Goal: Task Accomplishment & Management: Manage account settings

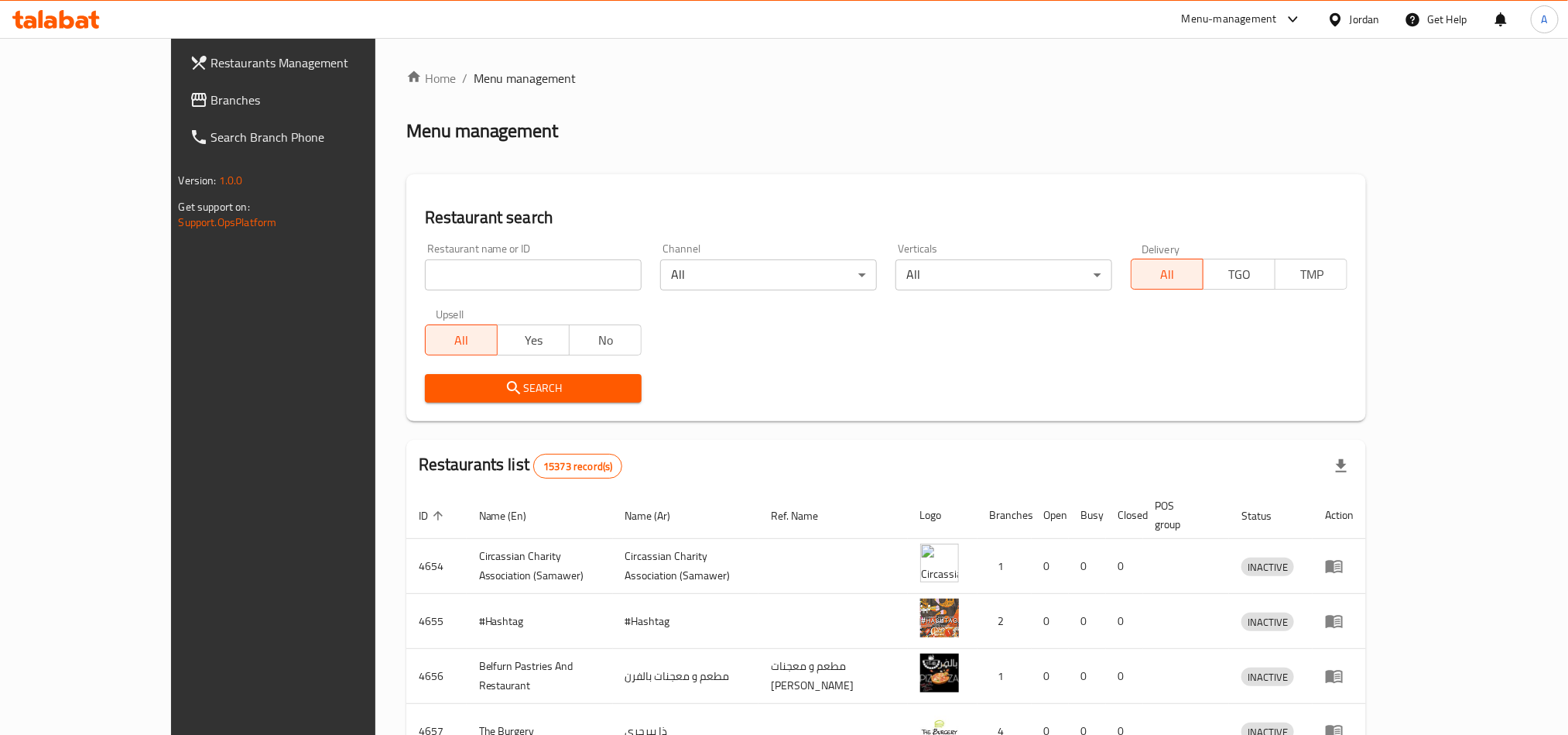
click at [211, 98] on span "Branches" at bounding box center [316, 99] width 209 height 18
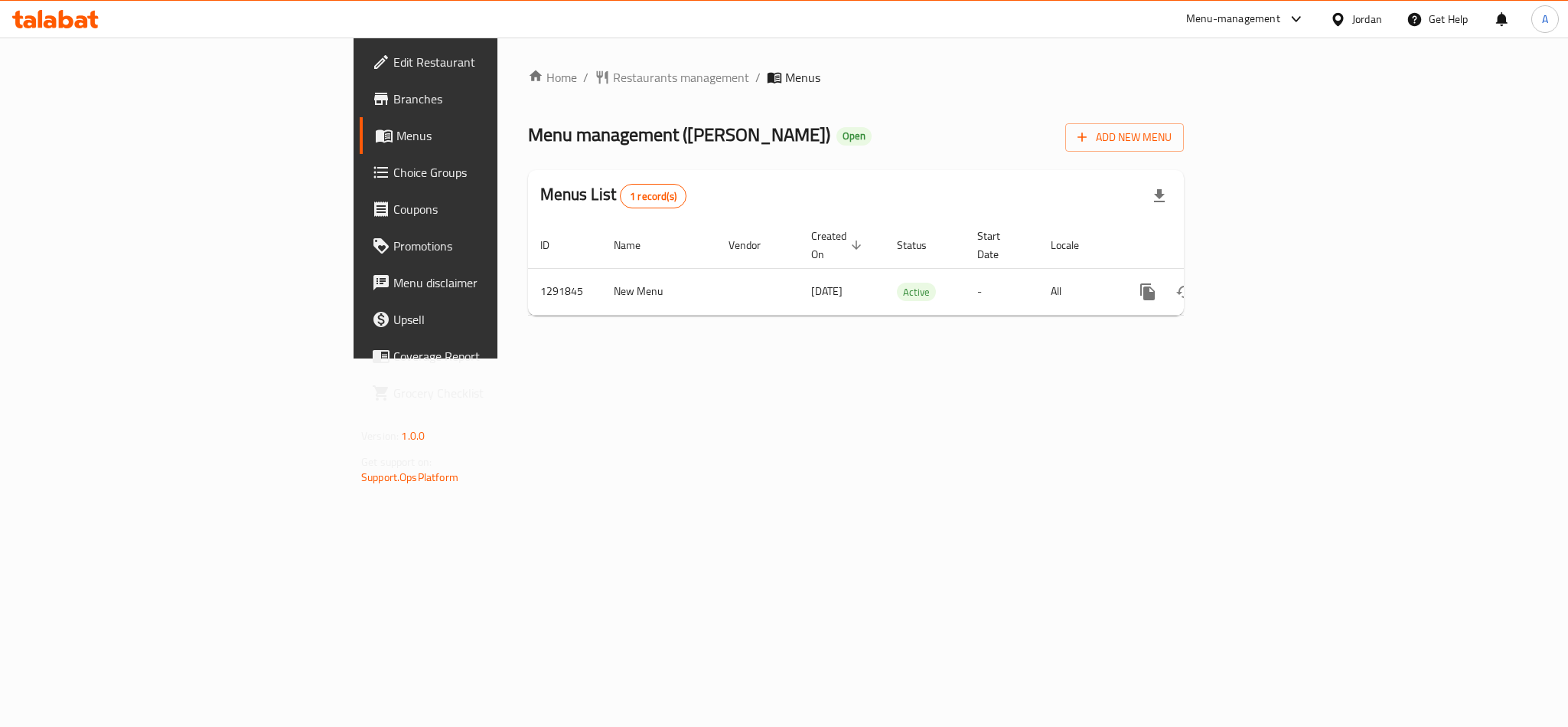
click at [393, 176] on span "Choice Groups" at bounding box center [498, 172] width 210 height 18
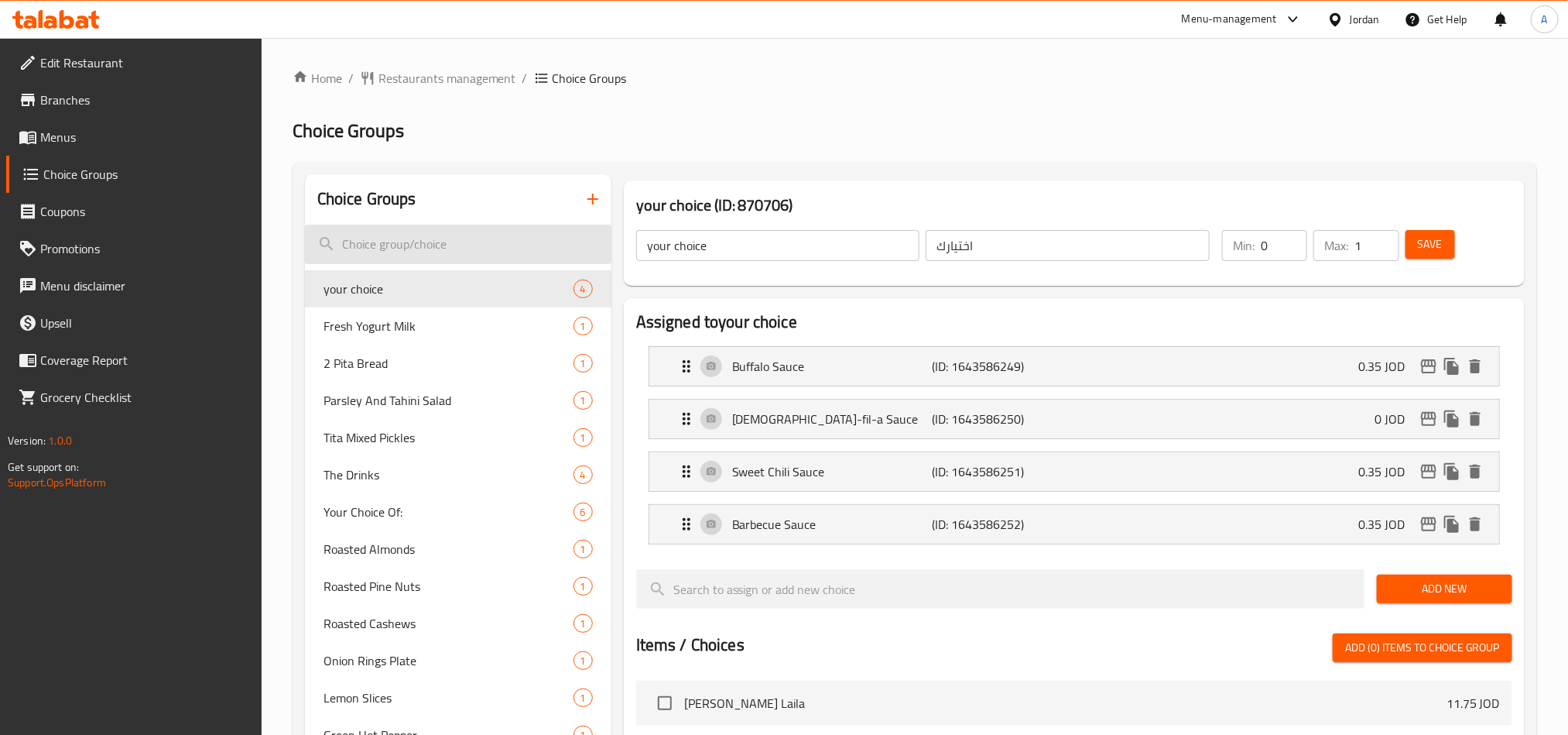
click at [495, 254] on input "search" at bounding box center [458, 244] width 306 height 39
paste input "شرب الصودا, Drink Soda"
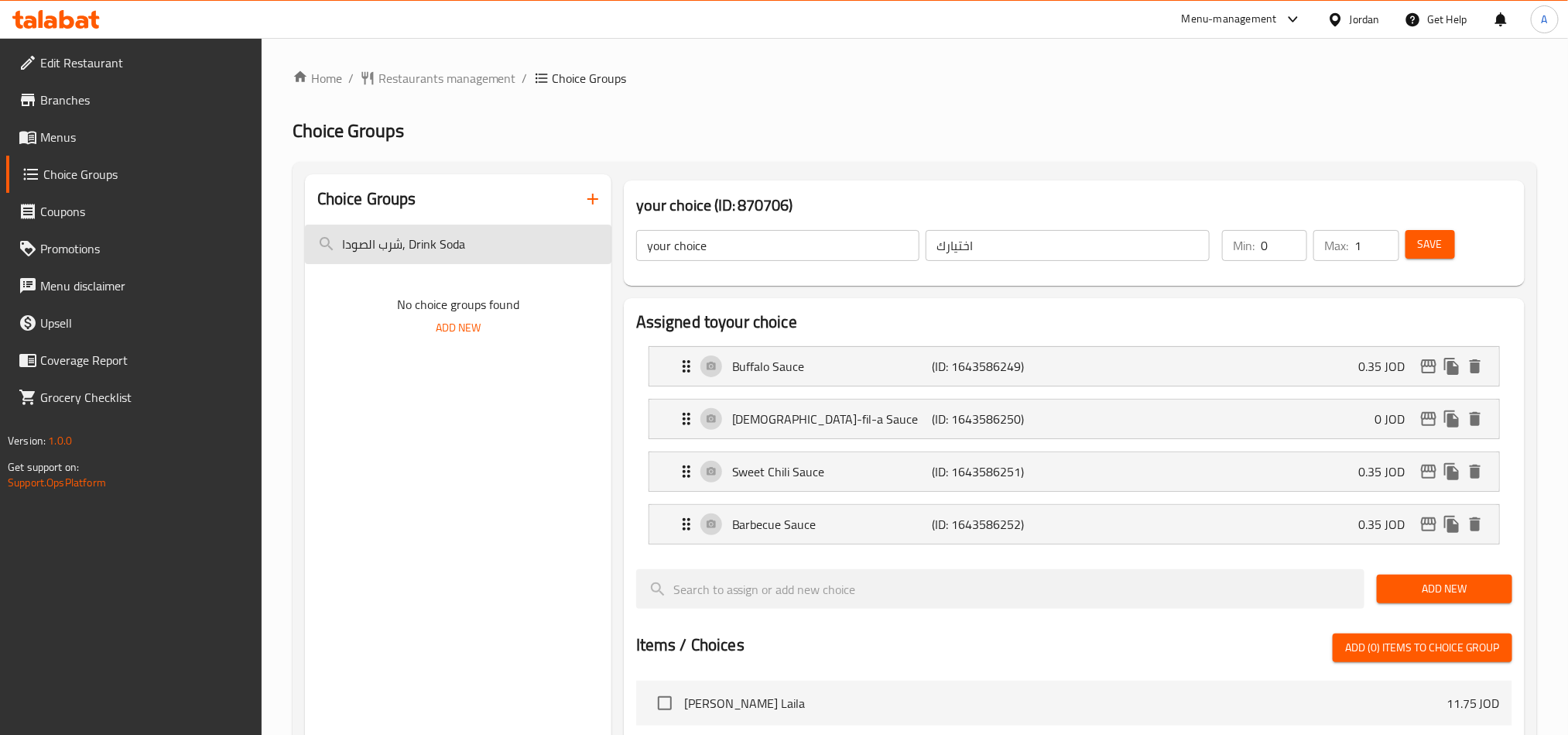
click at [485, 261] on input "شرب الصودا, Drink Soda" at bounding box center [458, 244] width 306 height 39
paste input "شرب الصودا"
click at [485, 261] on input "شرب الصودا, Drink شرب الصودا" at bounding box center [458, 244] width 306 height 39
paste input "search"
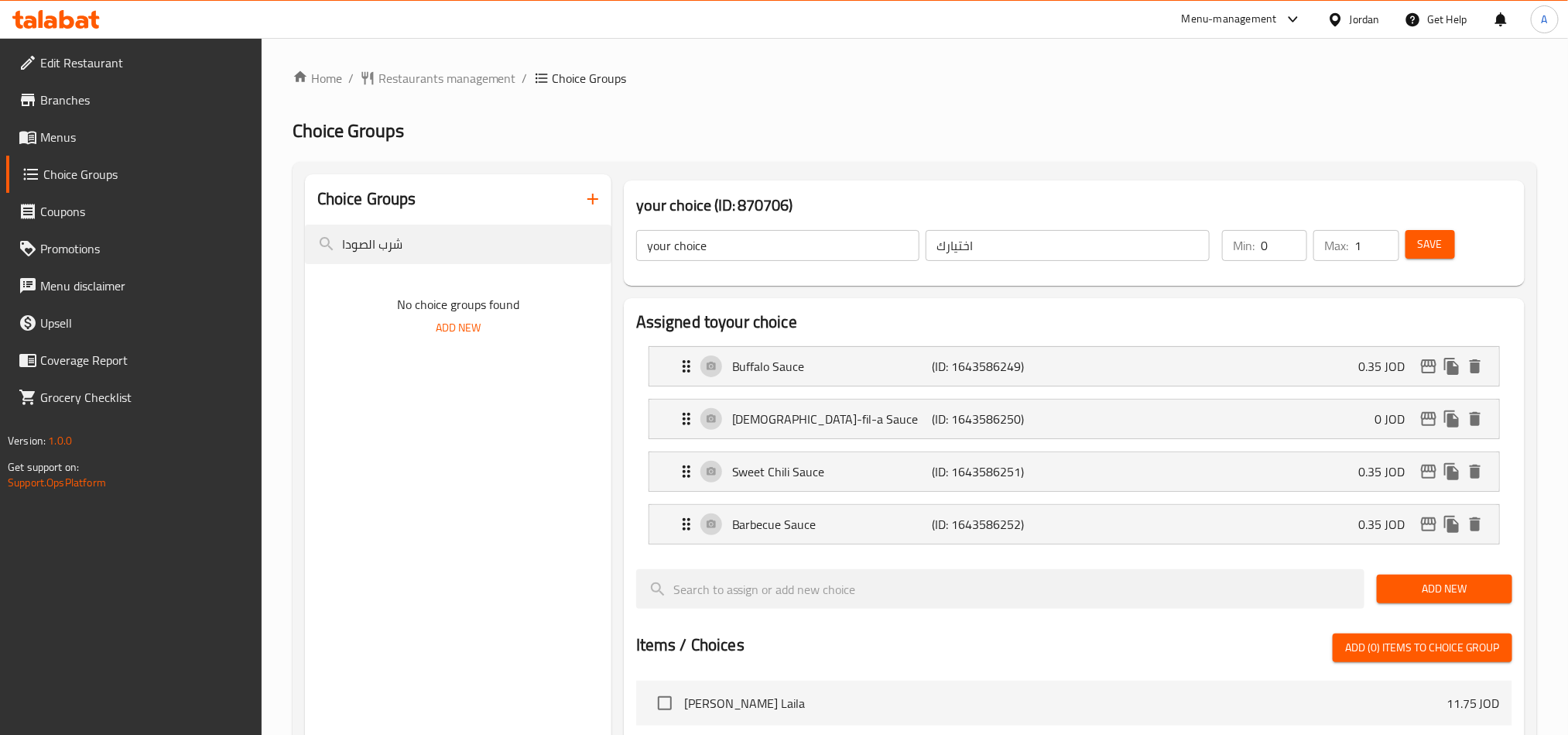
type input "شرب الصودا"
click at [68, 142] on span "Menus" at bounding box center [145, 136] width 209 height 18
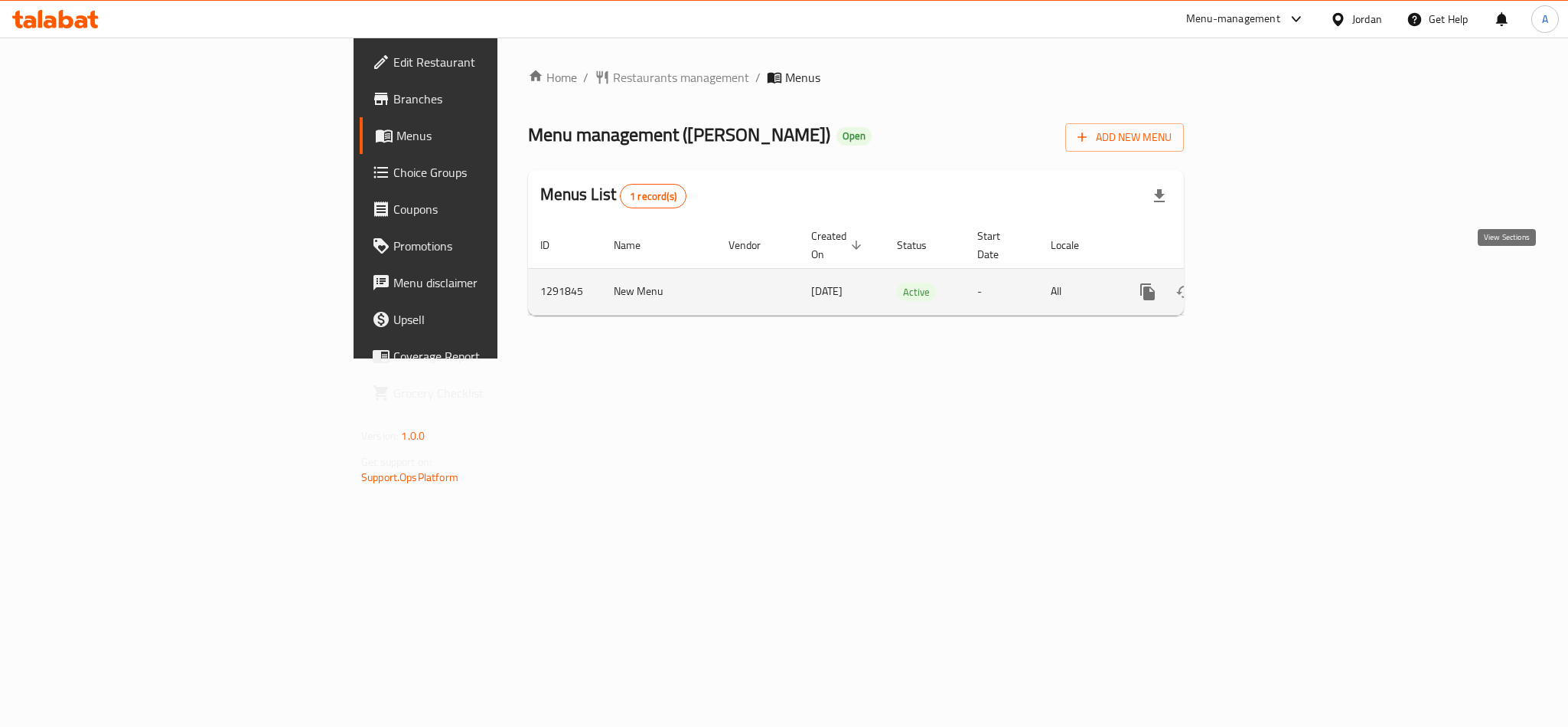
click at [1276, 274] on link "enhanced table" at bounding box center [1258, 292] width 37 height 37
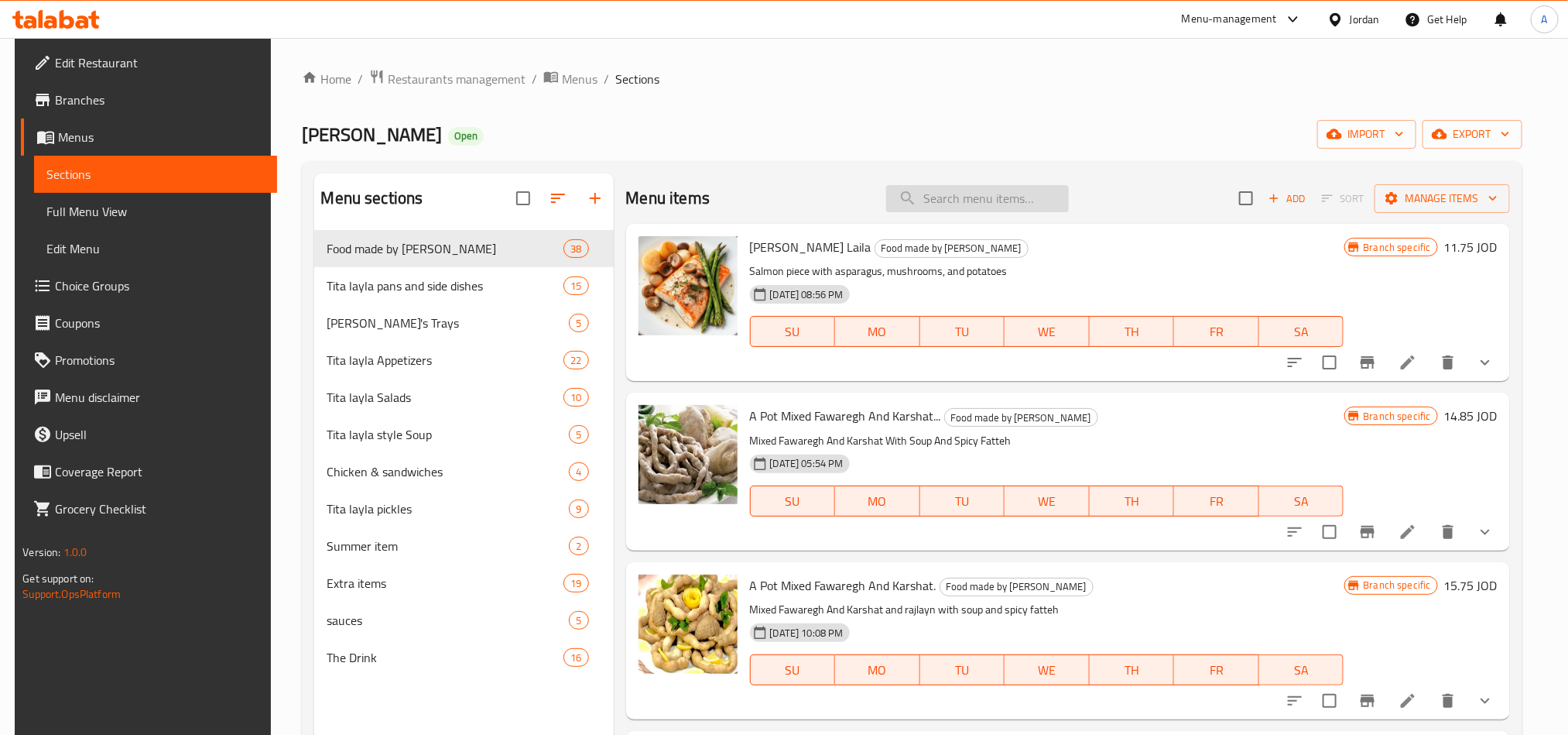
click at [1010, 200] on input "search" at bounding box center [977, 199] width 182 height 27
paste input "سمكه زبيدي مقلي"
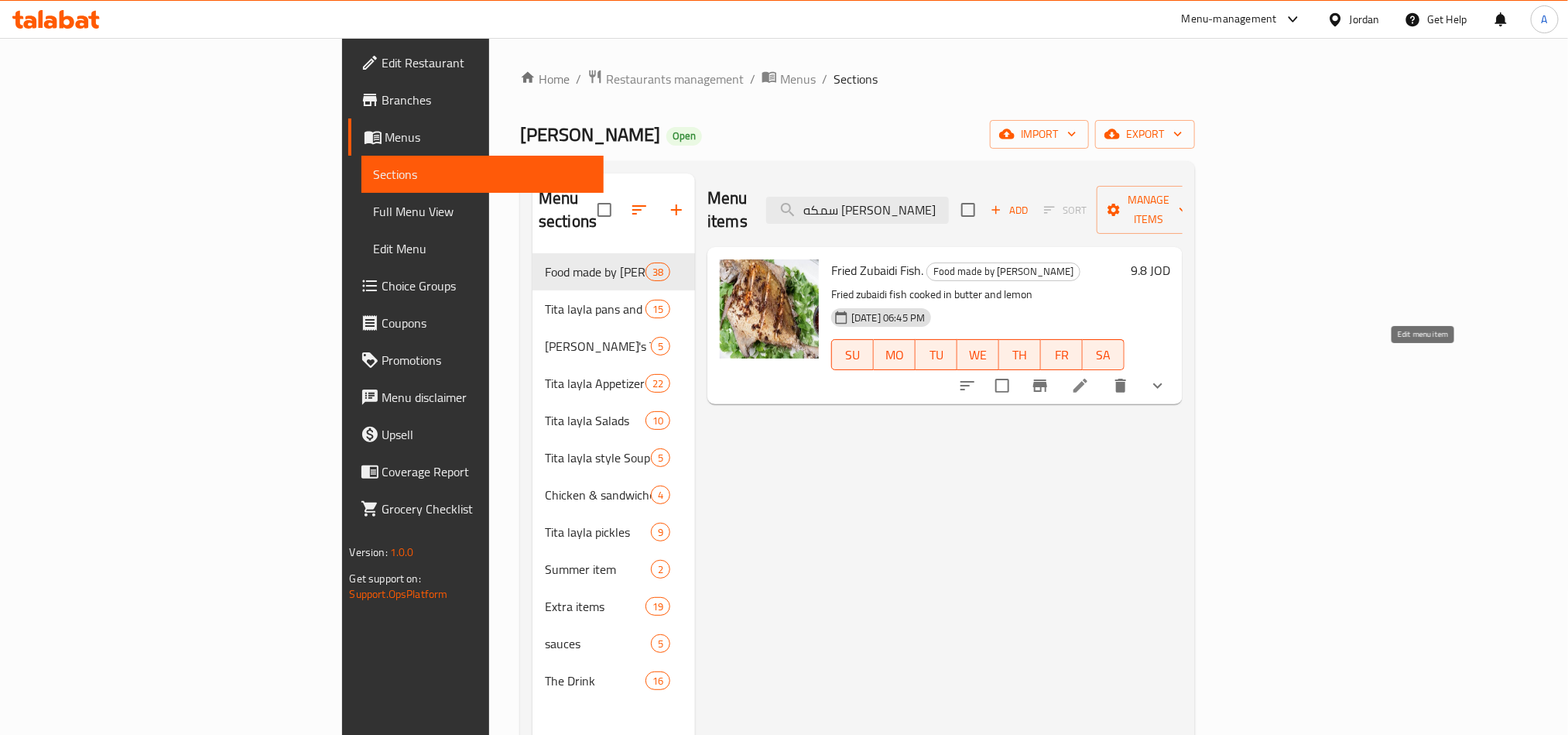
type input "سمكه زبيدي مقلي"
click at [1087, 379] on icon at bounding box center [1080, 385] width 14 height 14
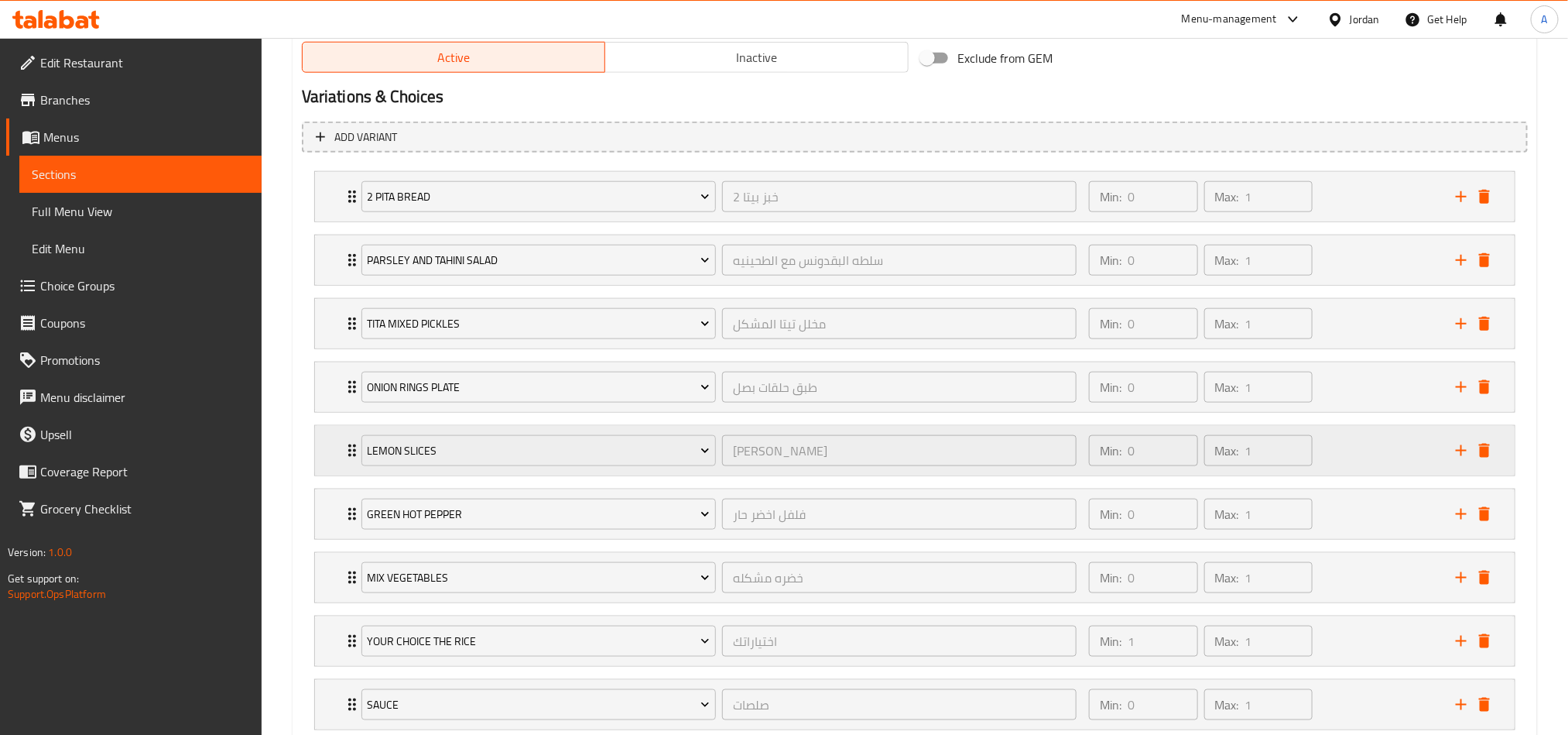
scroll to position [927, 0]
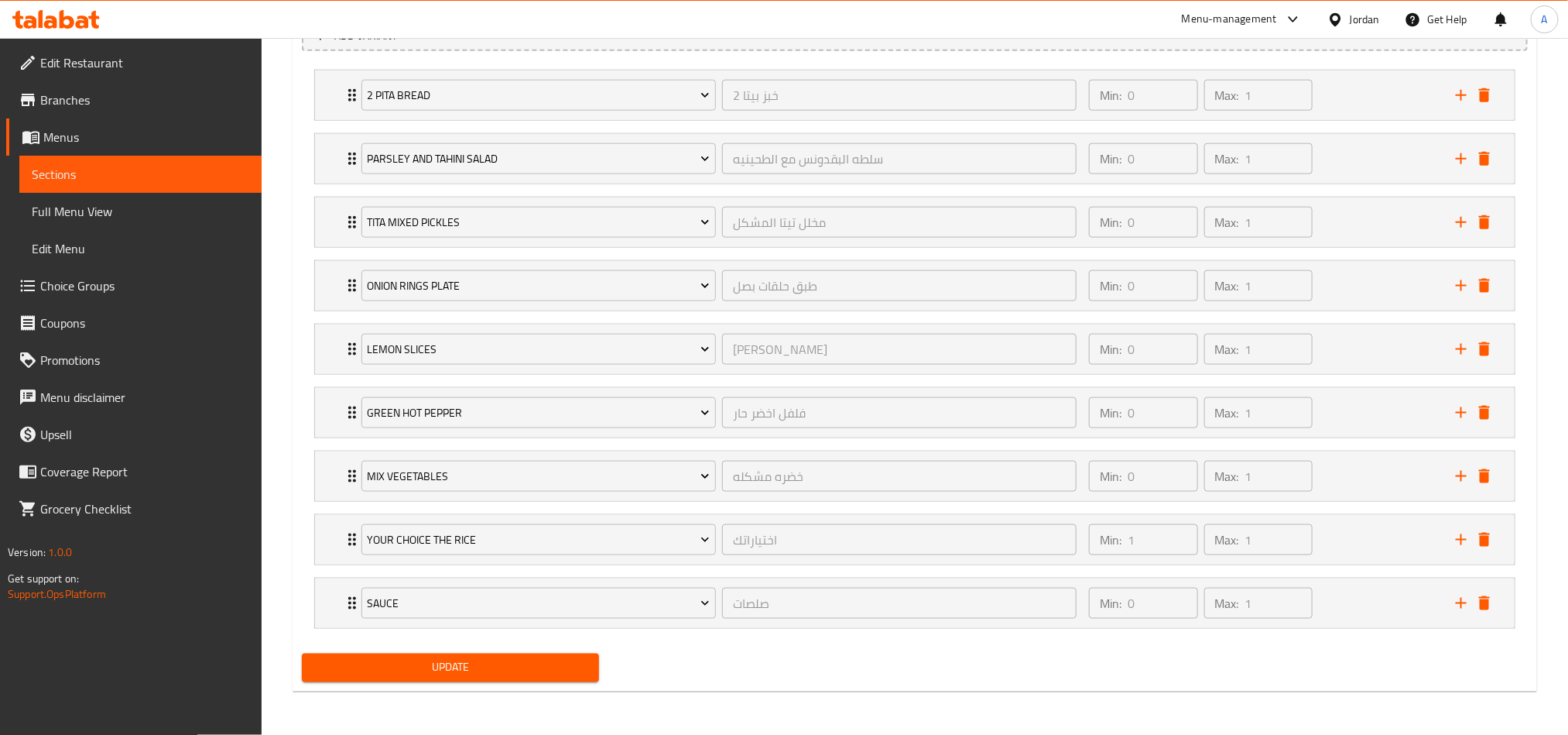
drag, startPoint x: 84, startPoint y: 293, endPoint x: 226, endPoint y: 282, distance: 142.4
click at [84, 293] on span "Choice Groups" at bounding box center [145, 285] width 209 height 18
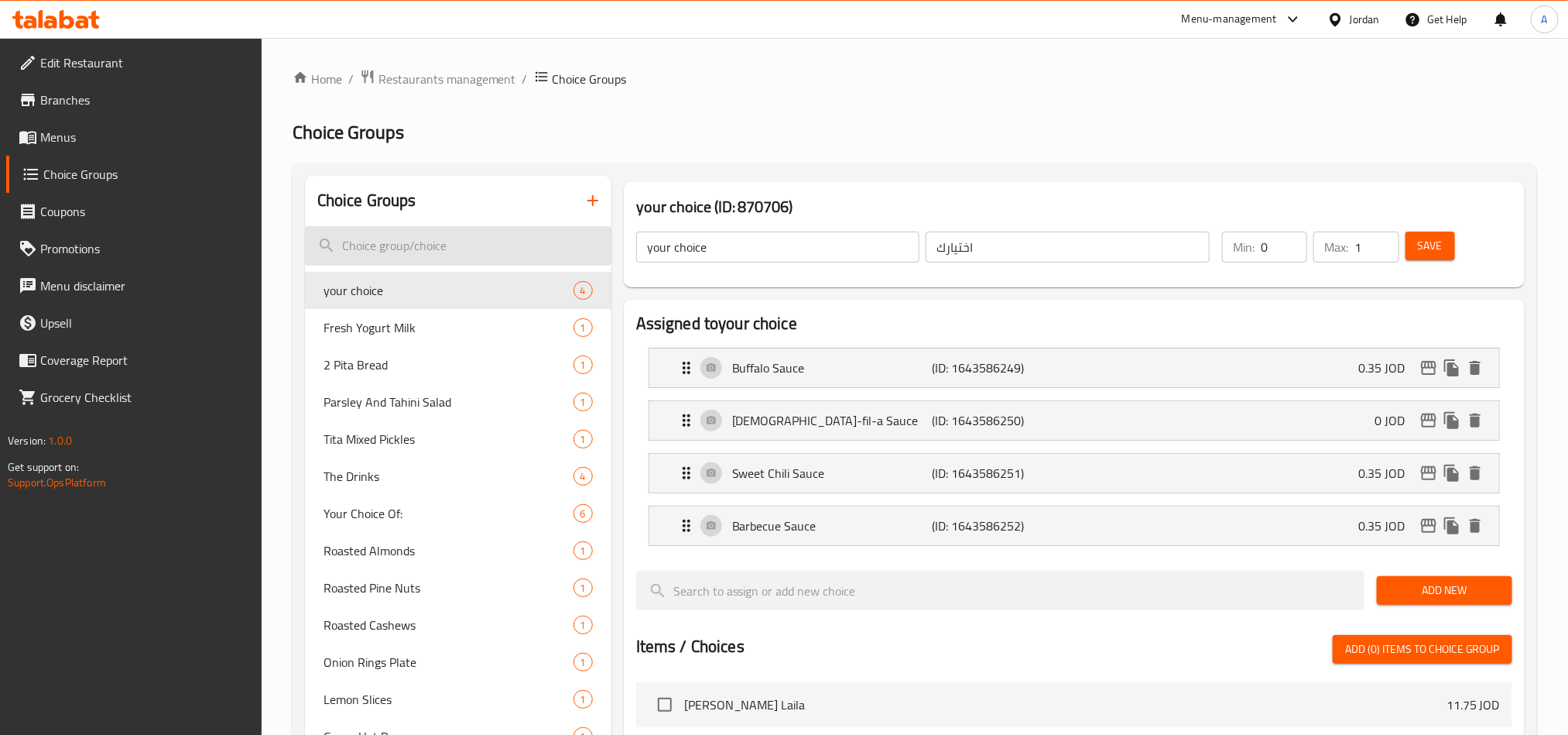
click at [414, 241] on input "search" at bounding box center [458, 245] width 306 height 39
paste input "Drink Soda"
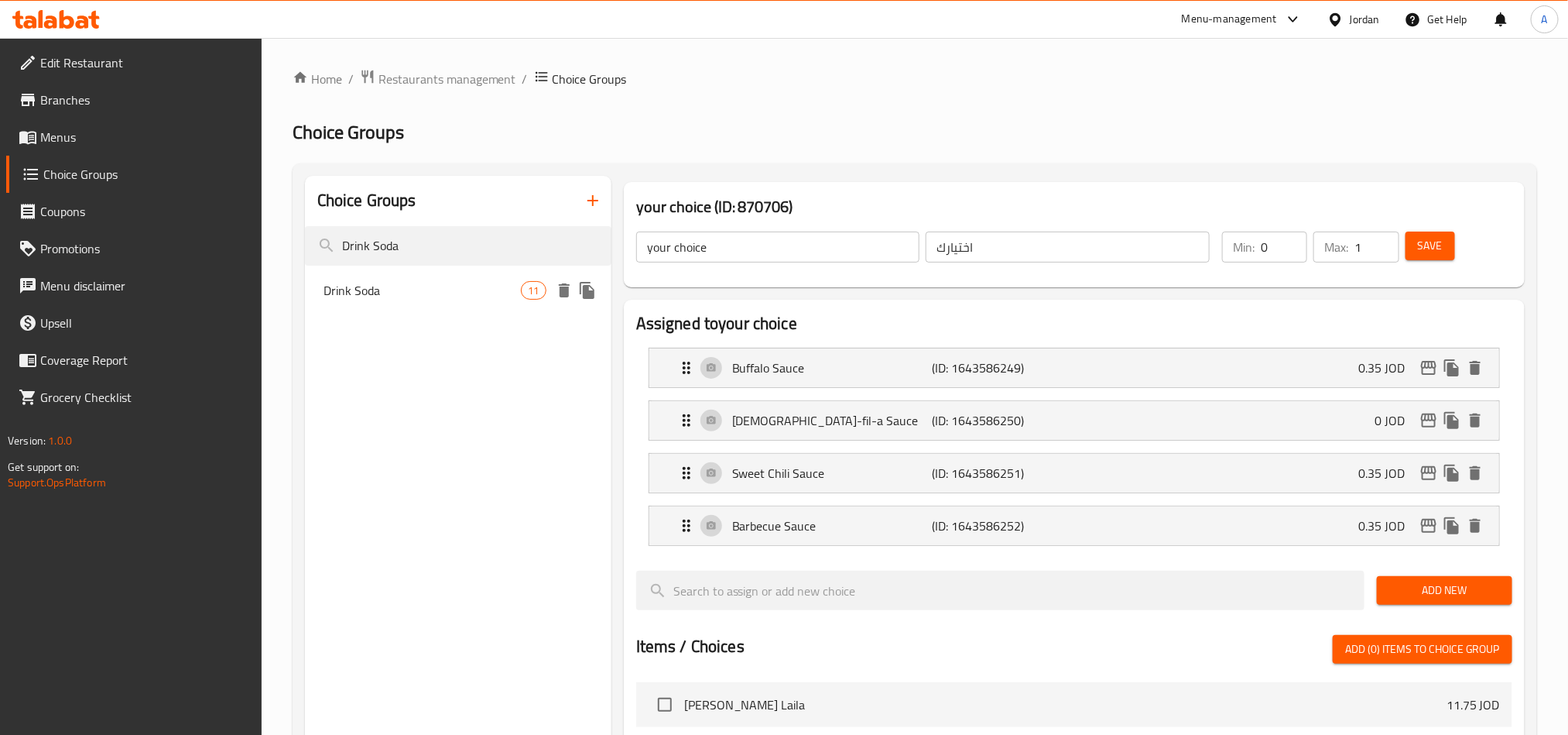
type input "Drink Soda"
click at [388, 290] on span "Drink Soda" at bounding box center [422, 290] width 198 height 18
type input "Drink Soda"
type input "شرب الصودا"
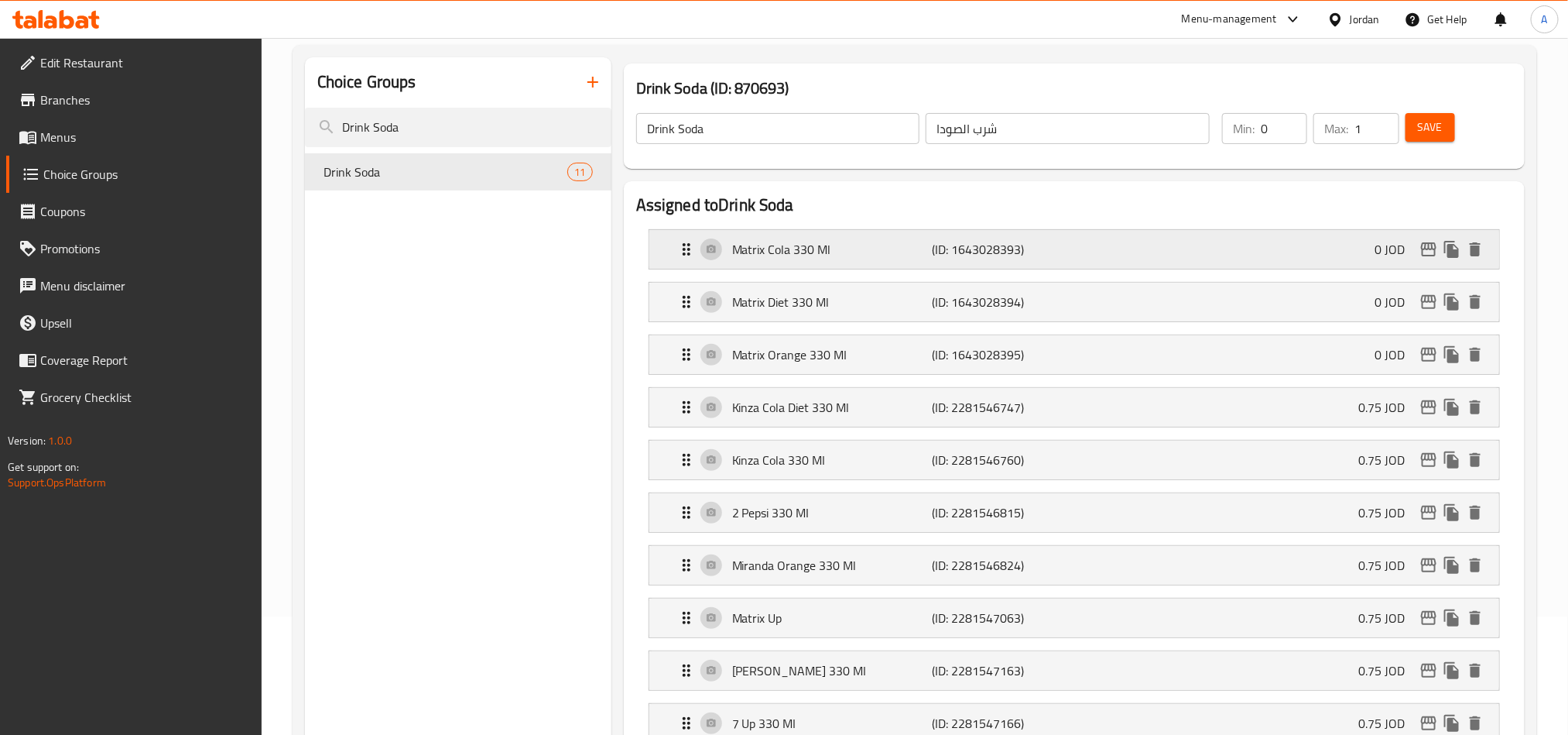
scroll to position [116, 0]
click at [869, 252] on p "Matrix Cola 330 Ml" at bounding box center [832, 251] width 200 height 18
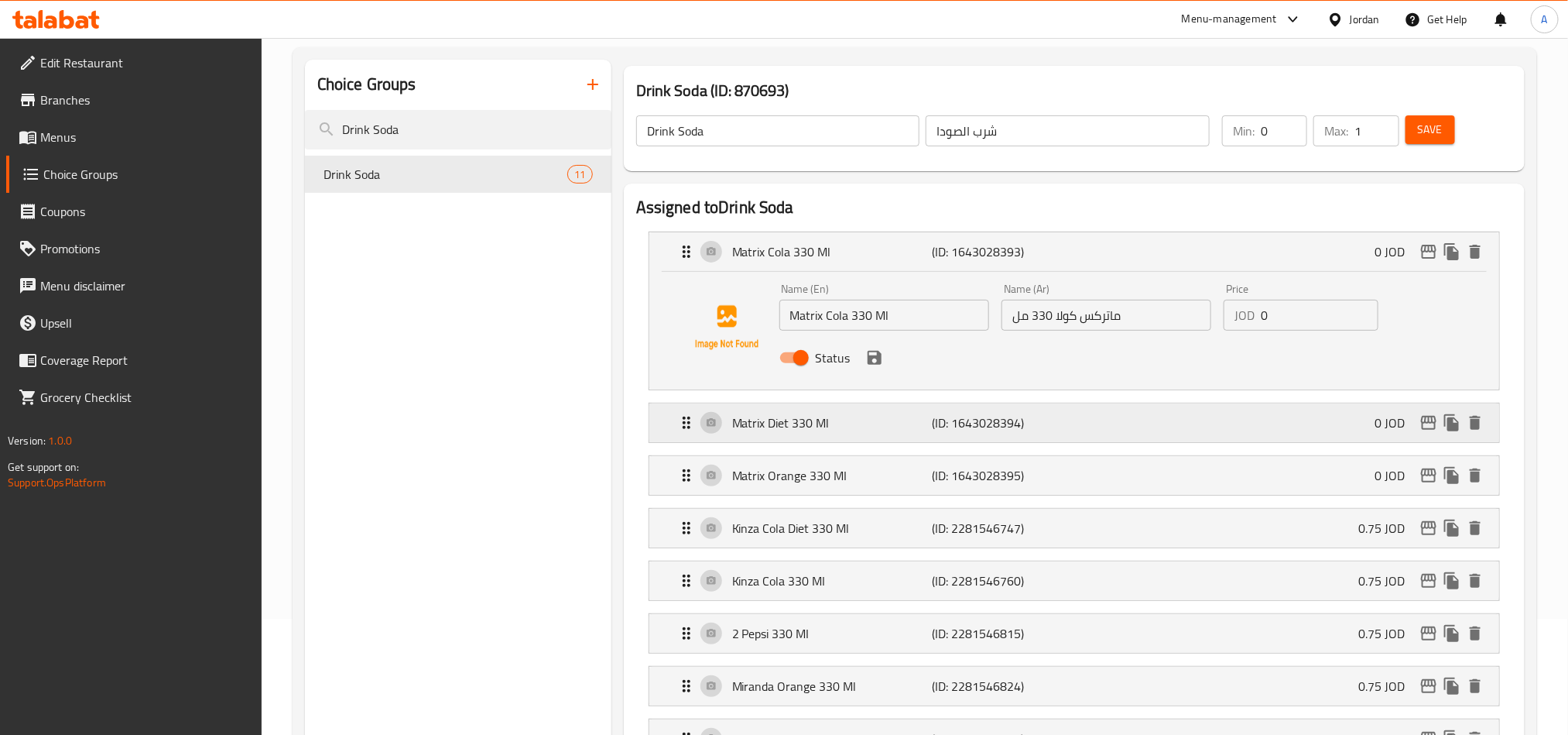
click at [874, 423] on p "Matrix Diet 330 Ml" at bounding box center [832, 422] width 200 height 18
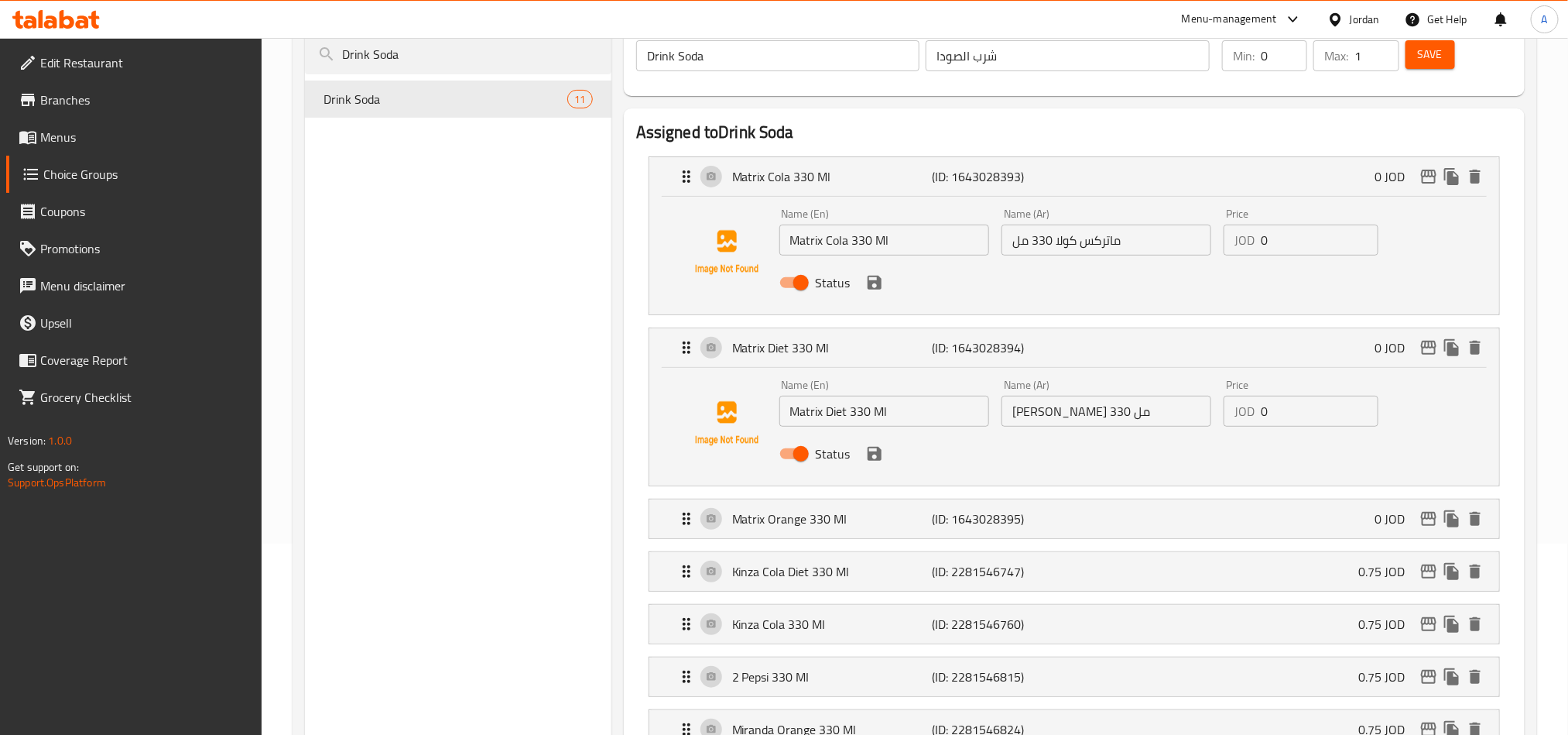
scroll to position [233, 0]
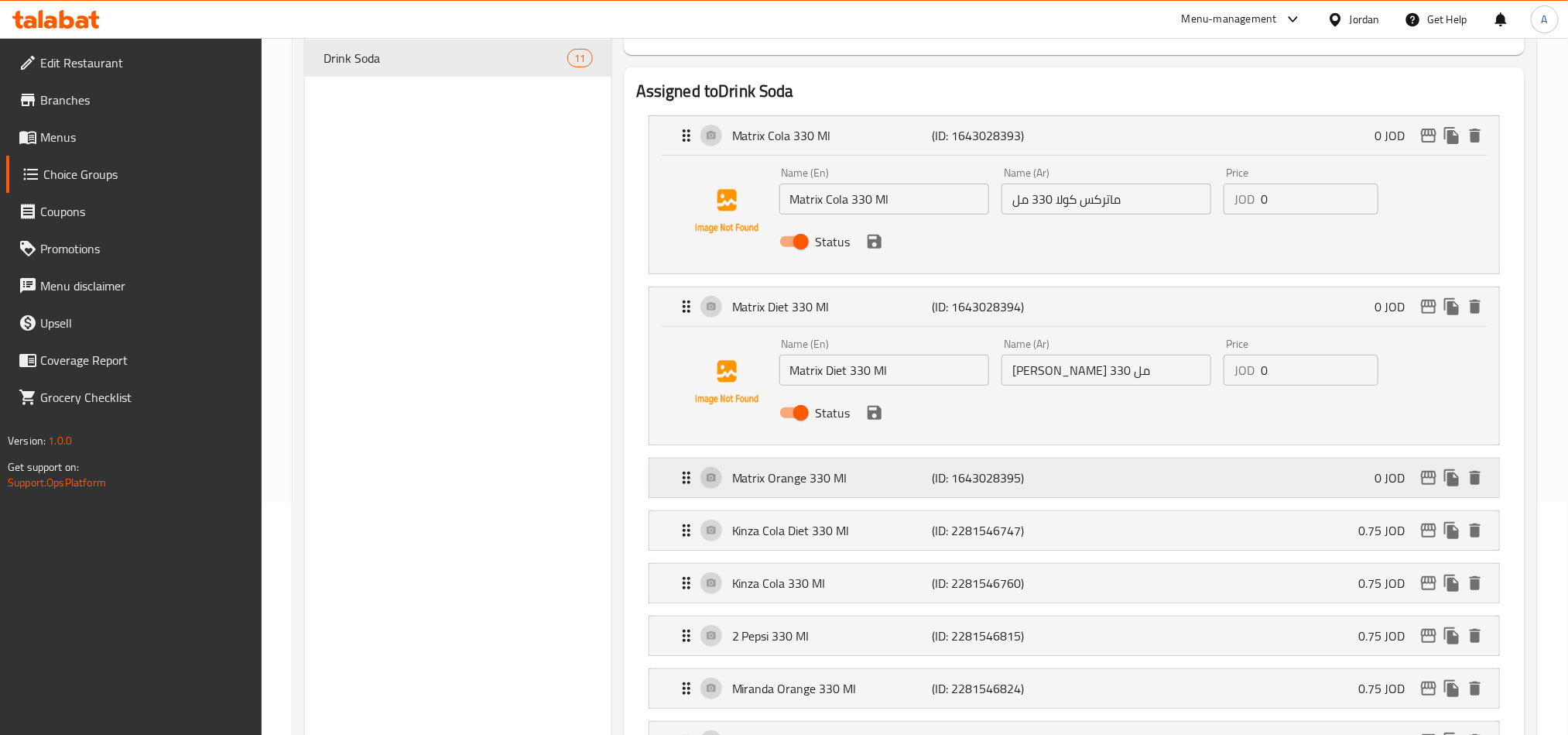
click at [896, 469] on p "Matrix Orange 330 MI" at bounding box center [832, 478] width 200 height 18
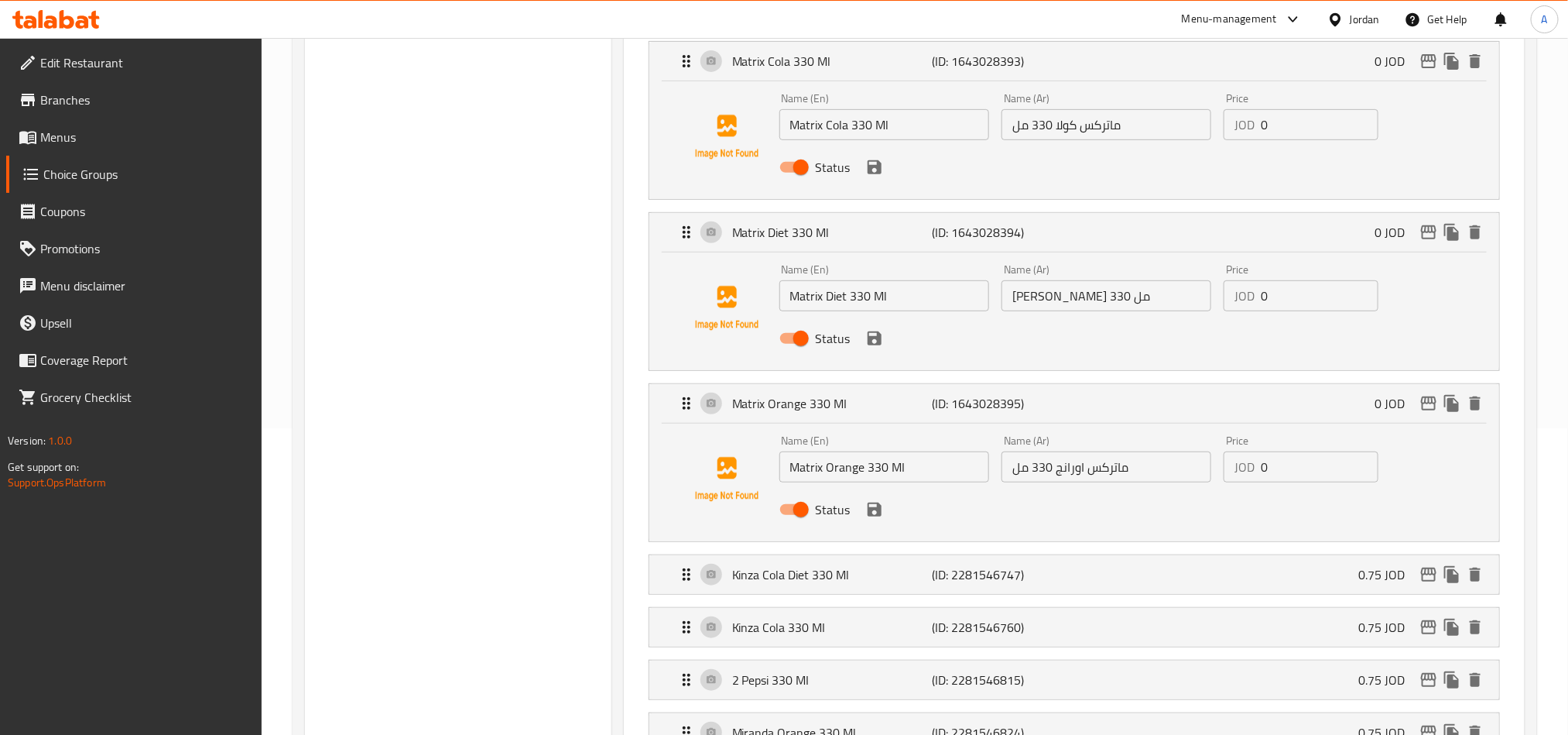
scroll to position [349, 0]
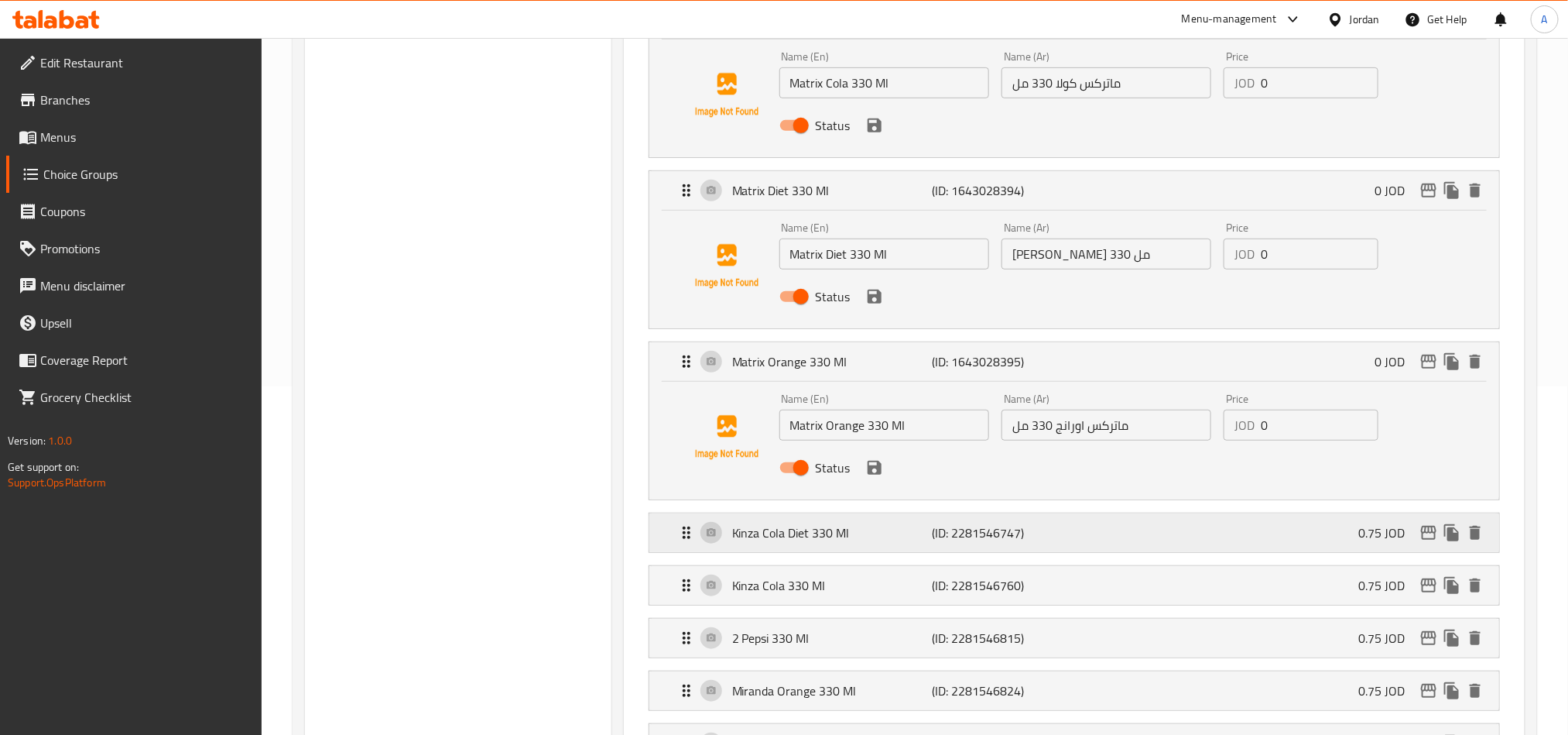
click at [879, 530] on p "Kinza Cola Diet 330 Ml" at bounding box center [832, 532] width 200 height 18
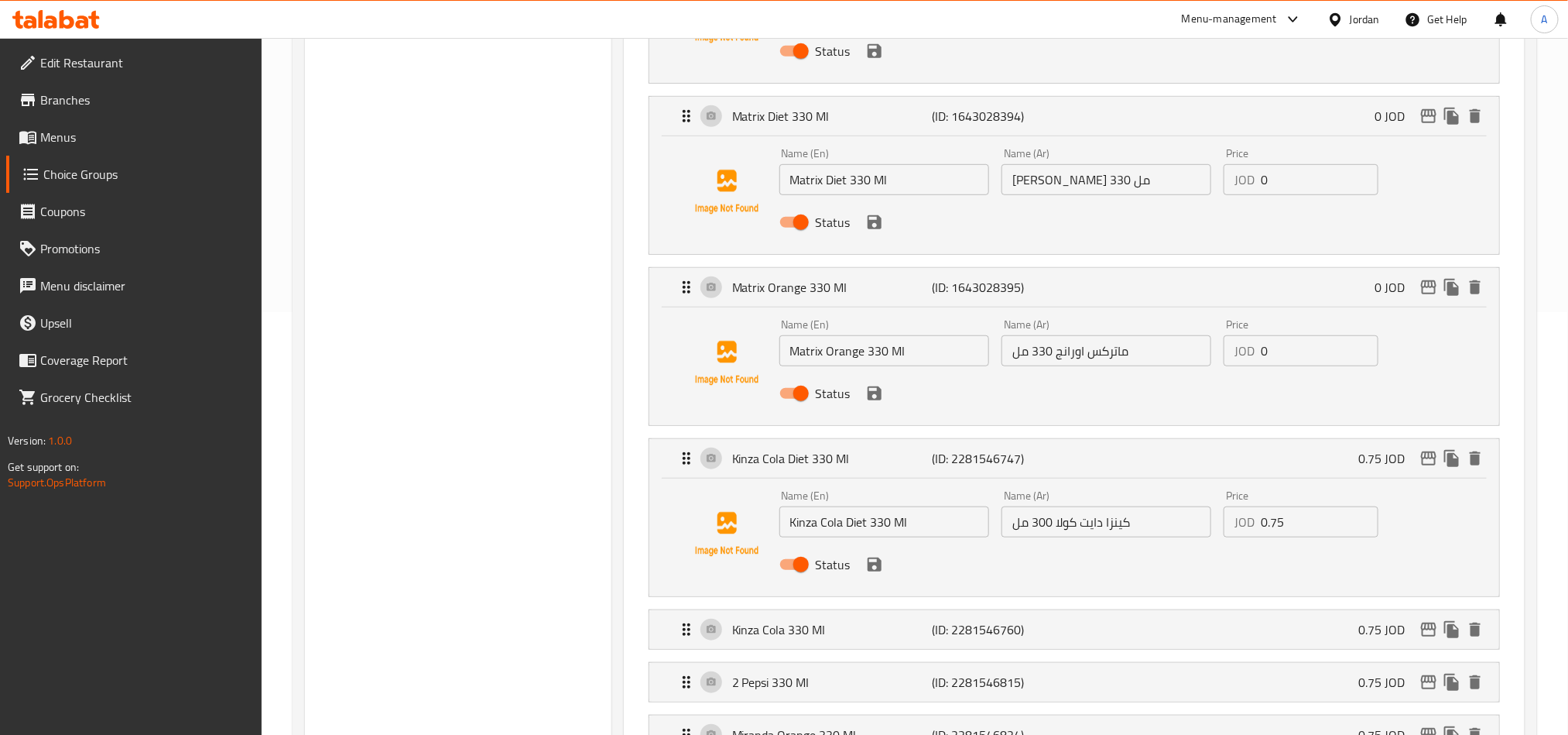
scroll to position [465, 0]
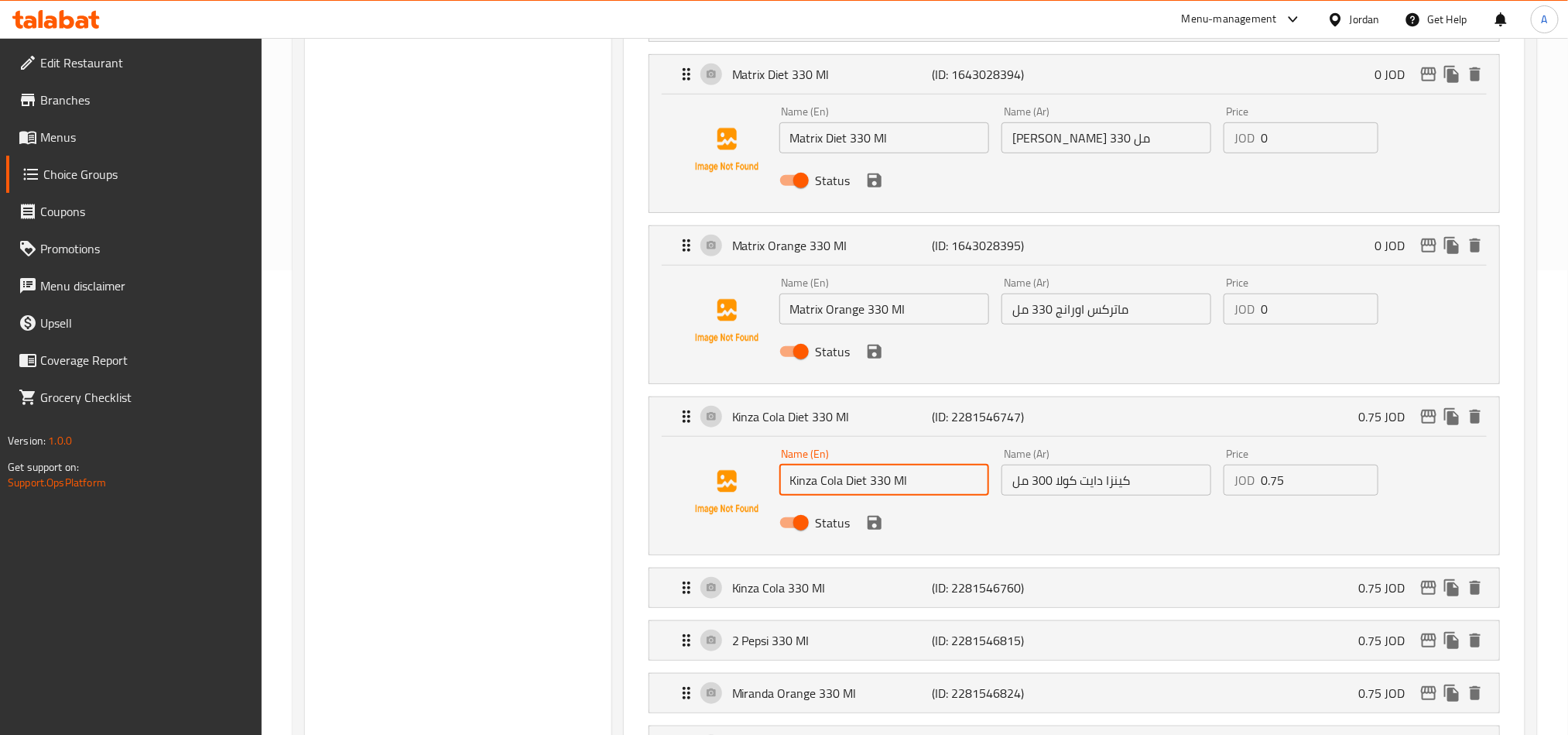
click at [882, 481] on input "Kinza Cola Diet 330 Ml" at bounding box center [884, 480] width 209 height 31
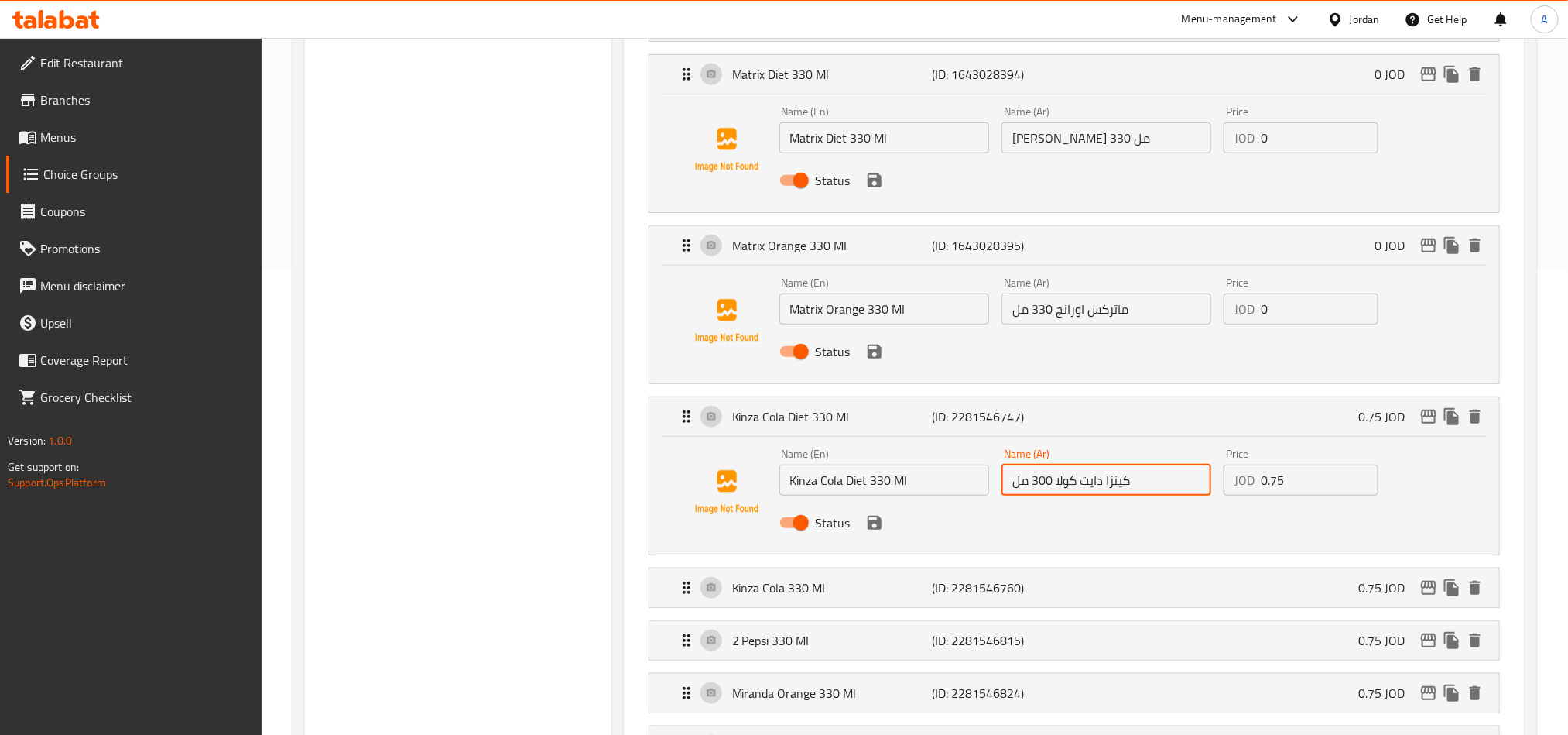
click at [1045, 486] on input "كينزا دايت كولا 300 مل" at bounding box center [1106, 480] width 209 height 31
paste input "3"
click at [875, 584] on p "Kinza Cola 330 MI" at bounding box center [832, 587] width 200 height 18
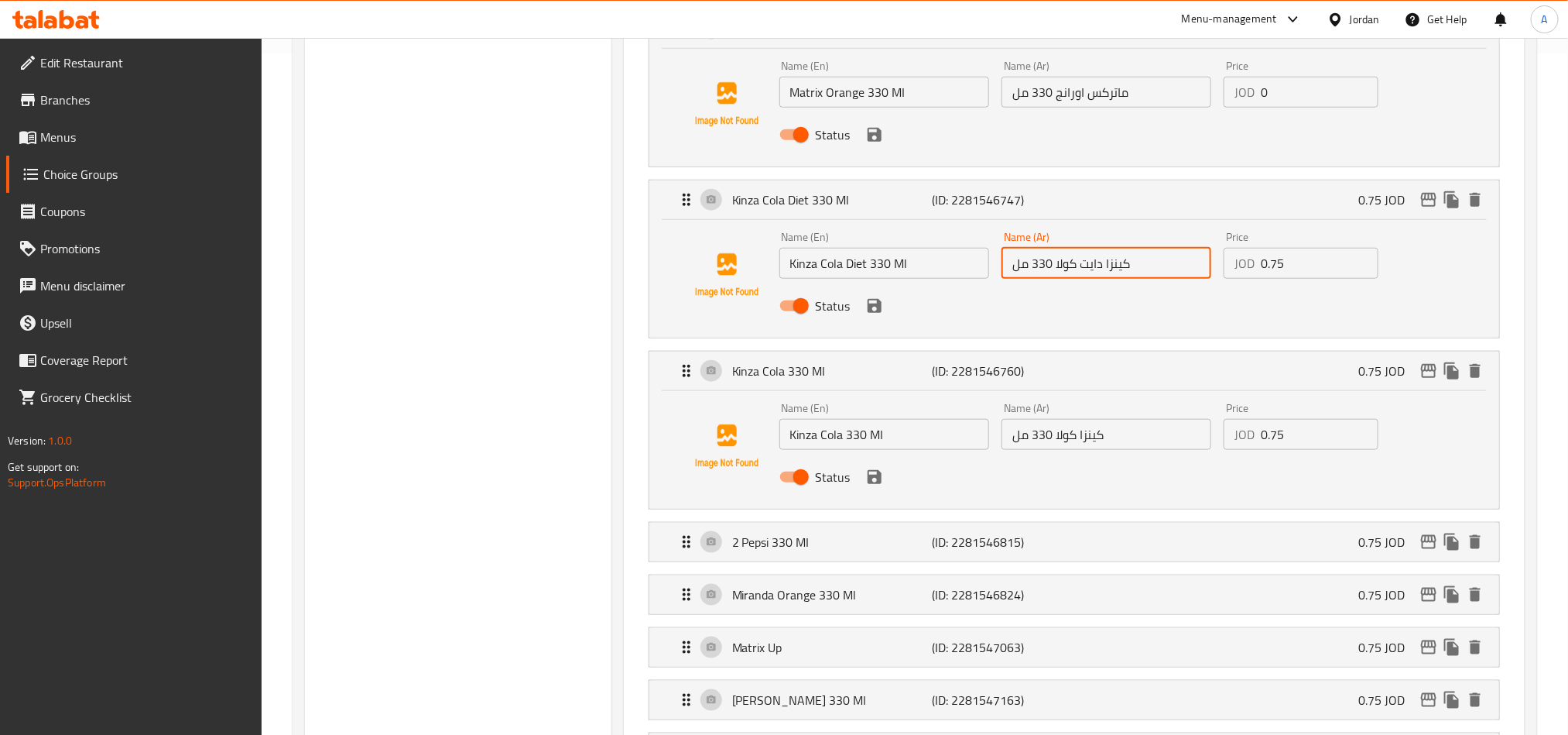
scroll to position [697, 0]
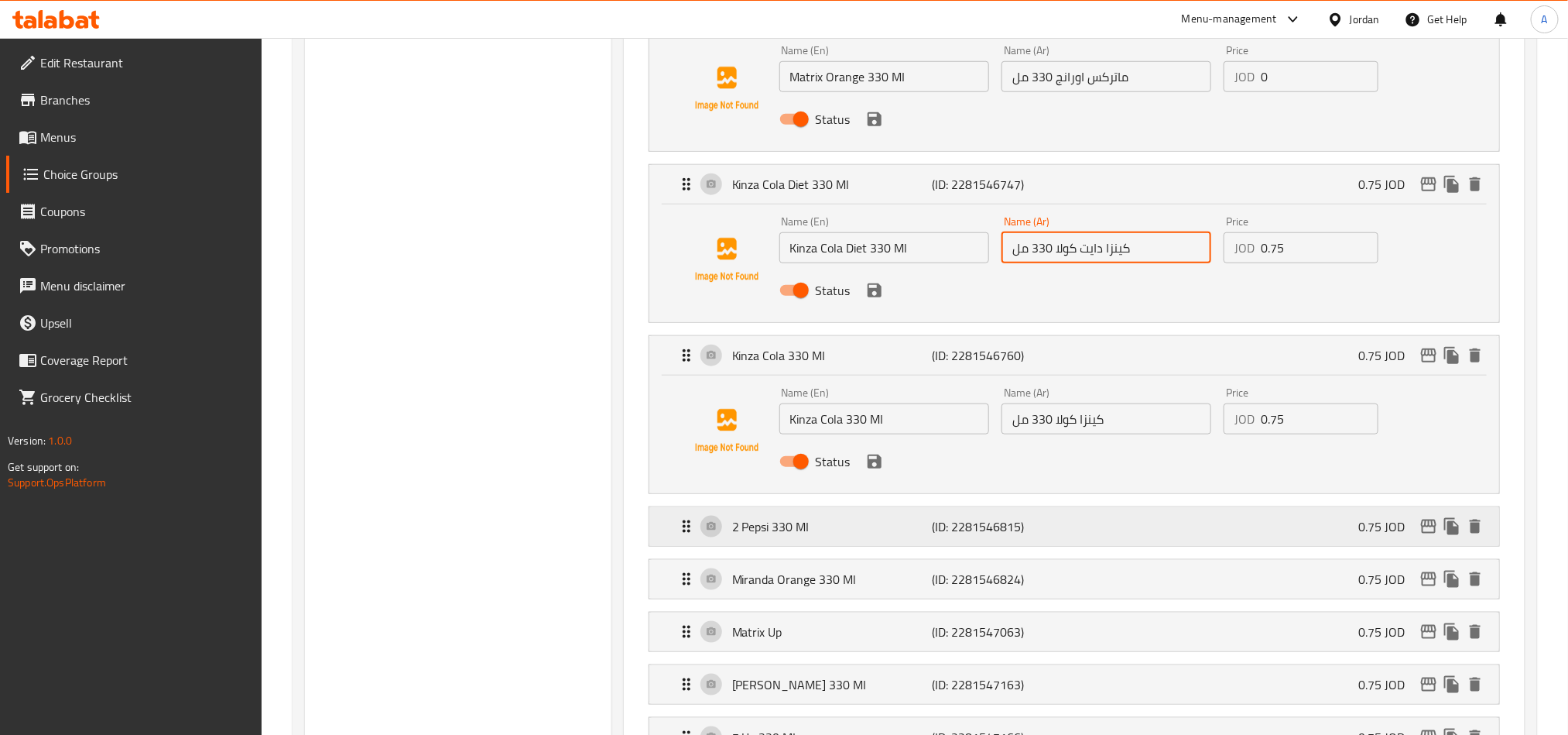
click at [879, 523] on p "2 Pepsi 330 MI" at bounding box center [832, 526] width 200 height 18
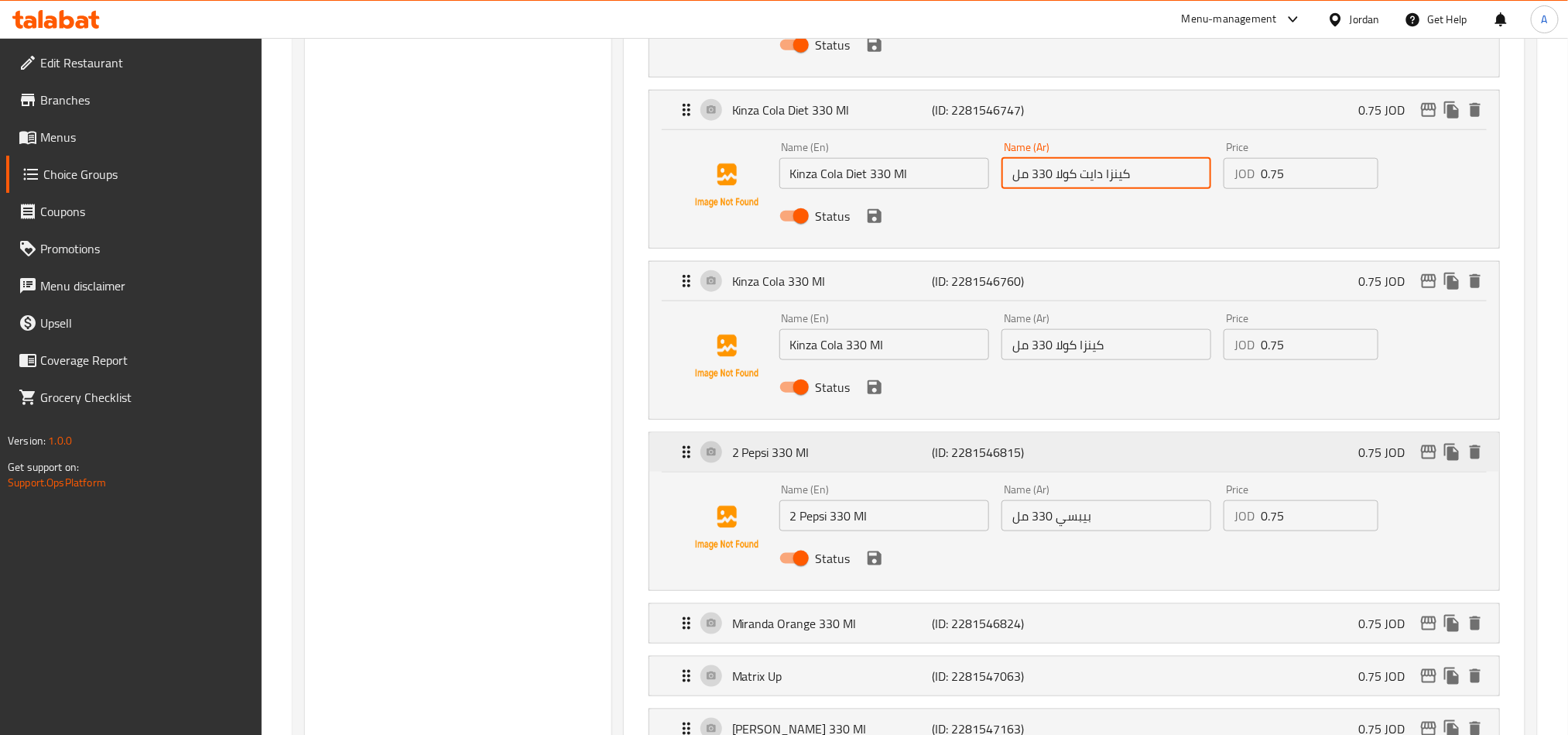
scroll to position [813, 0]
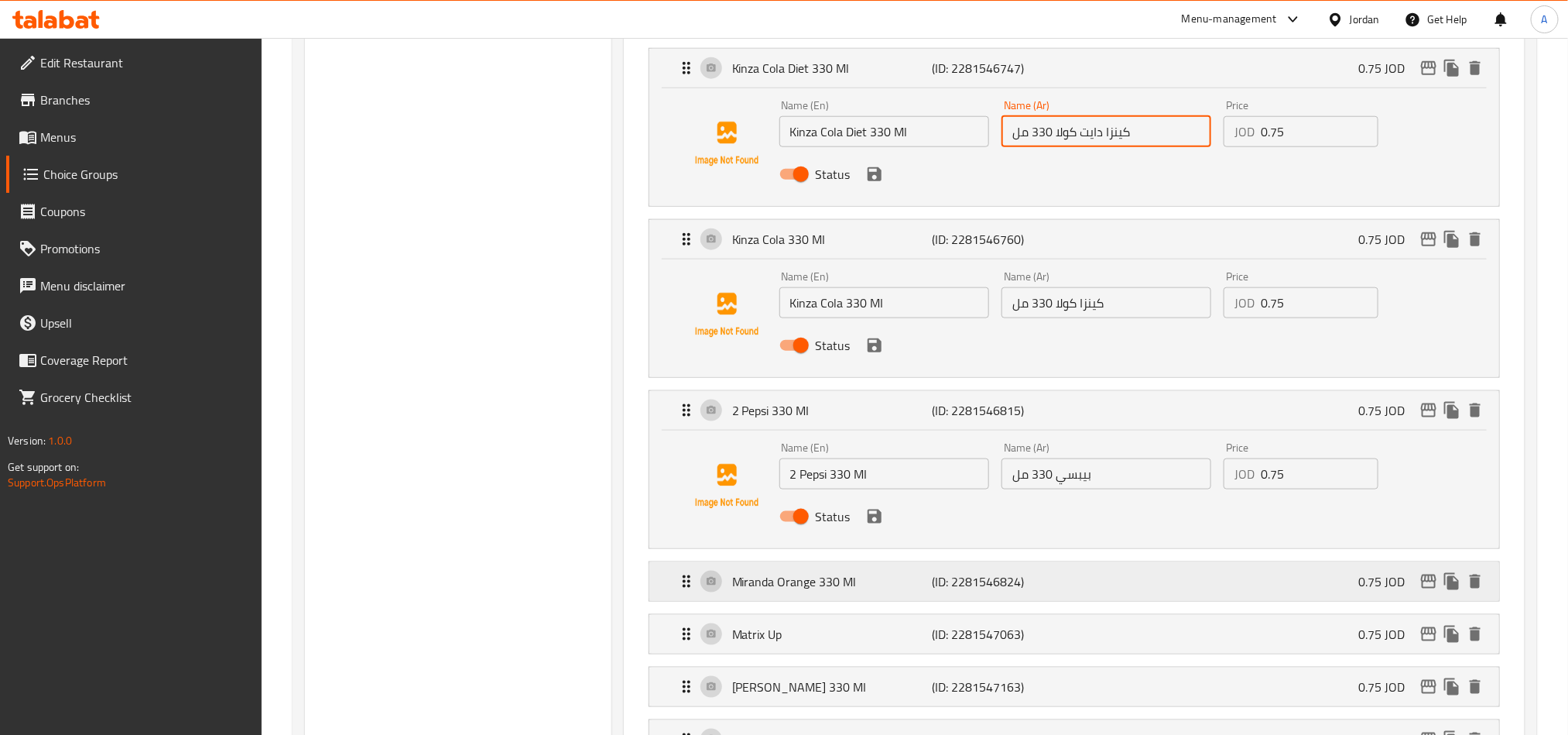
click at [896, 578] on p "Miranda Orange 330 Ml" at bounding box center [832, 581] width 200 height 18
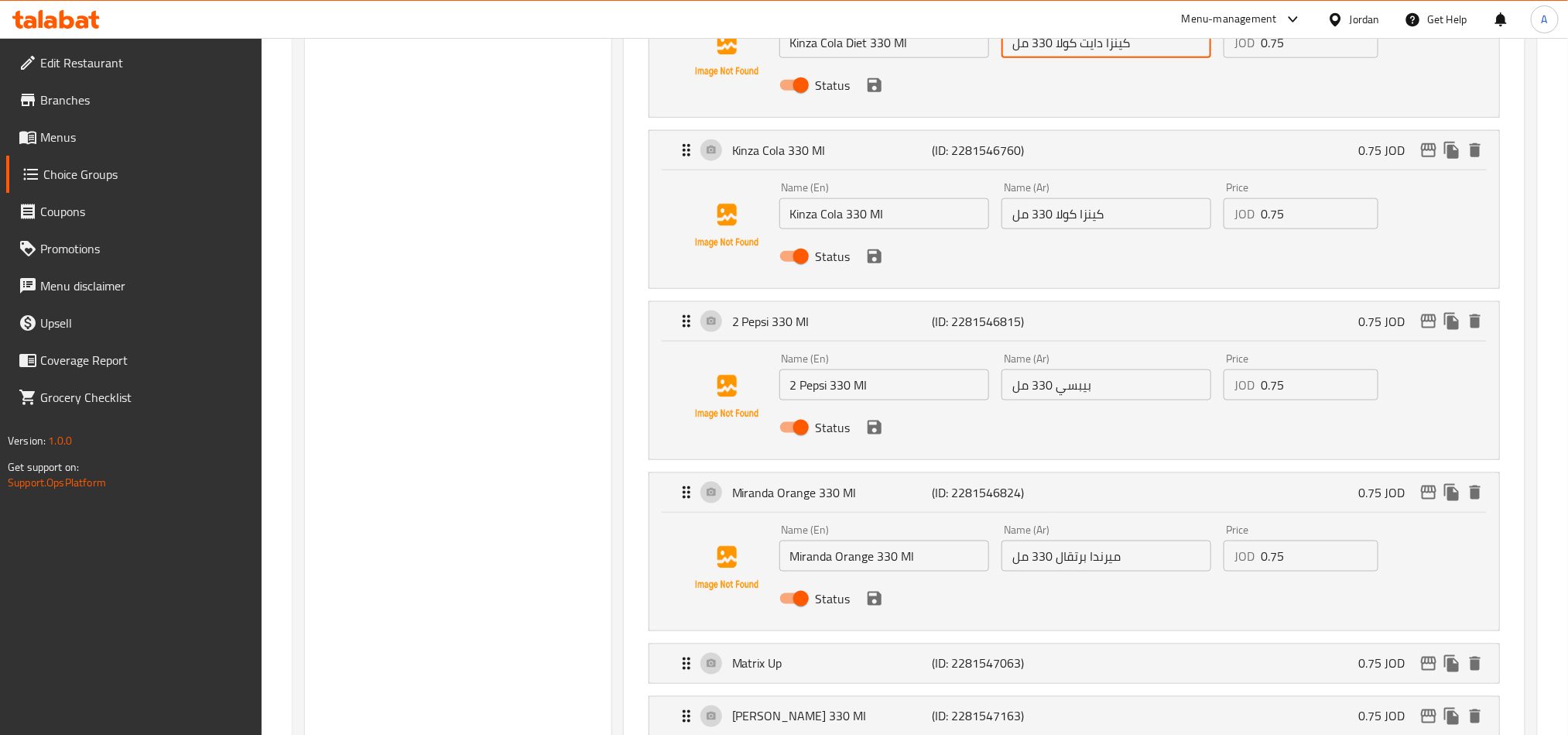
scroll to position [929, 0]
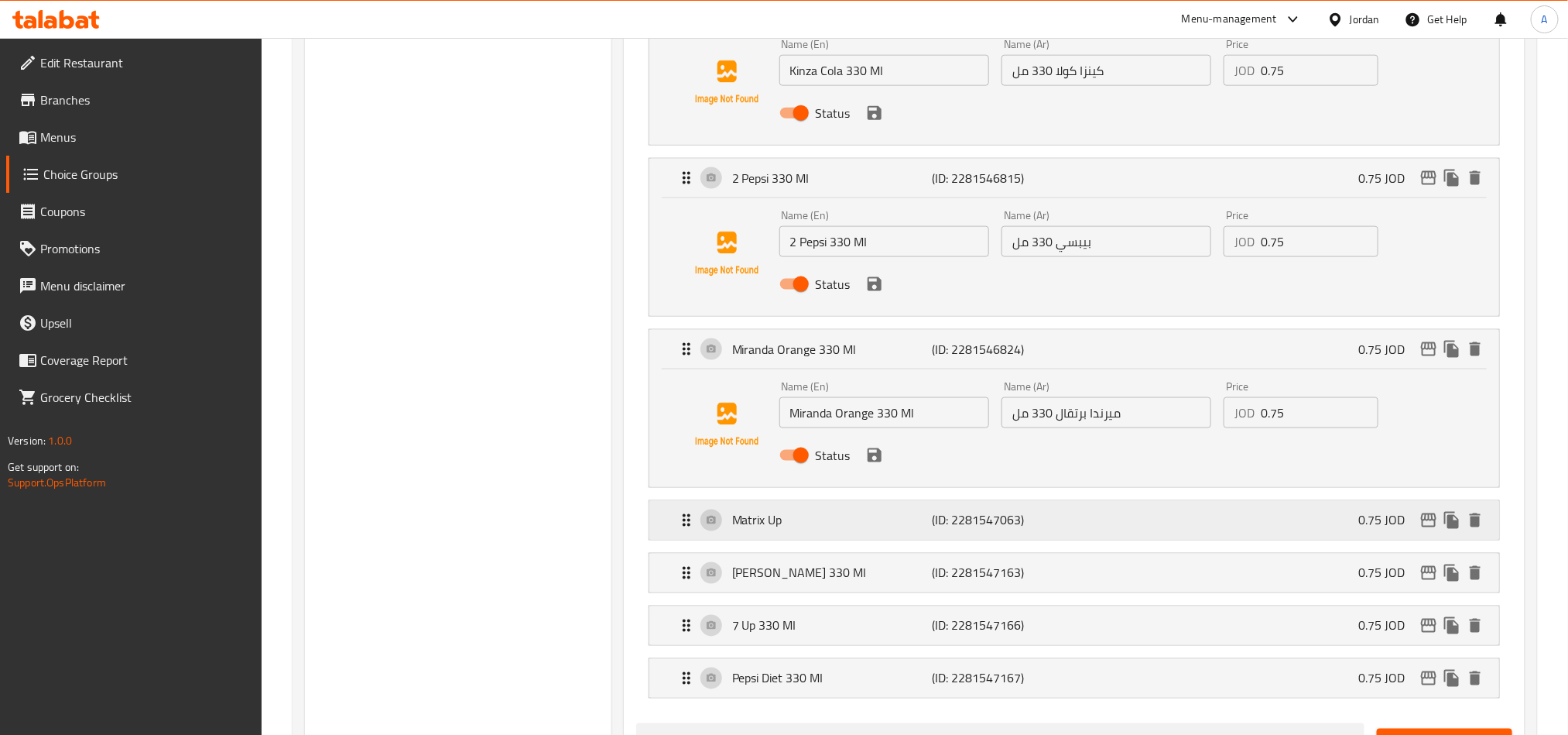
click at [869, 529] on p "Matrix Up" at bounding box center [832, 520] width 200 height 18
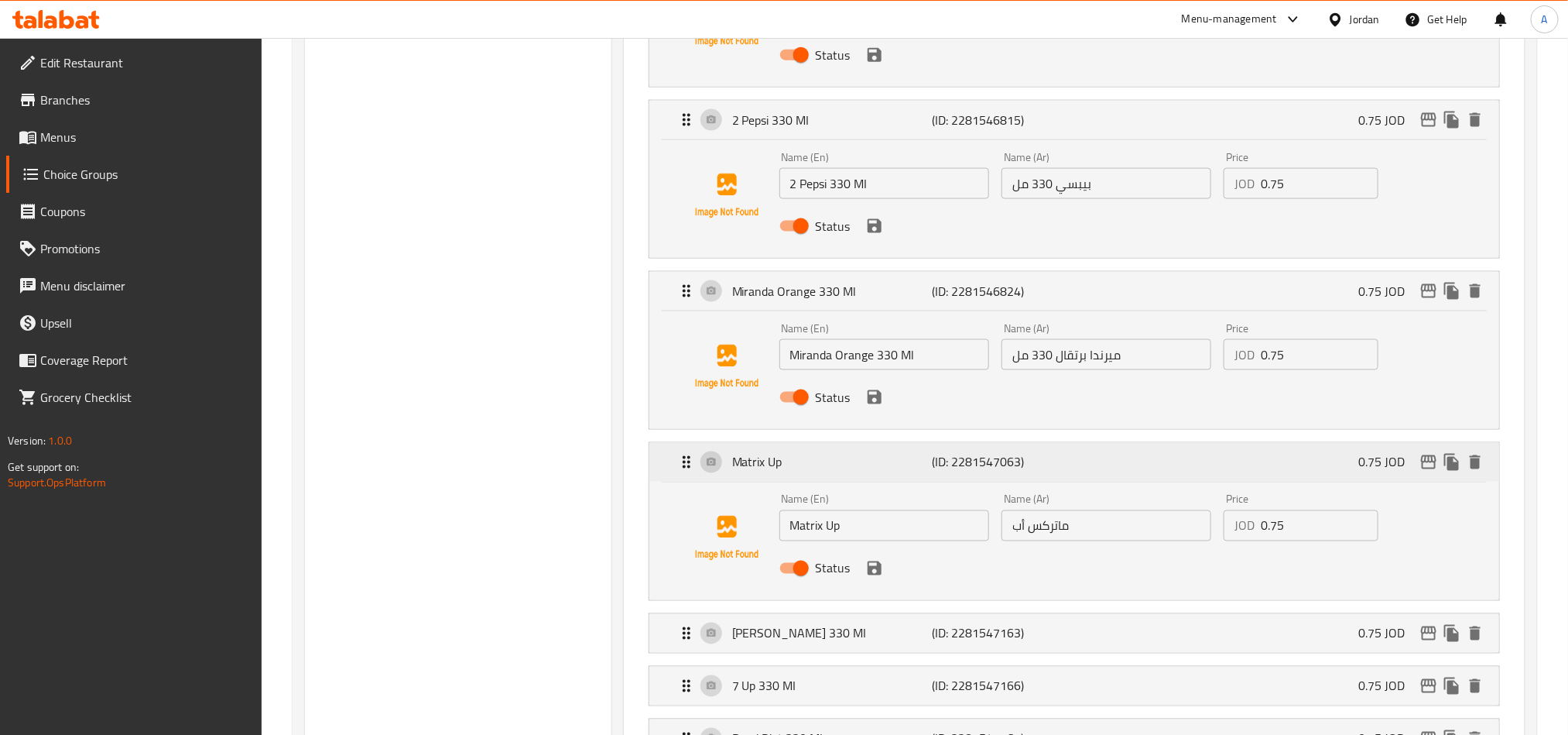
scroll to position [1162, 0]
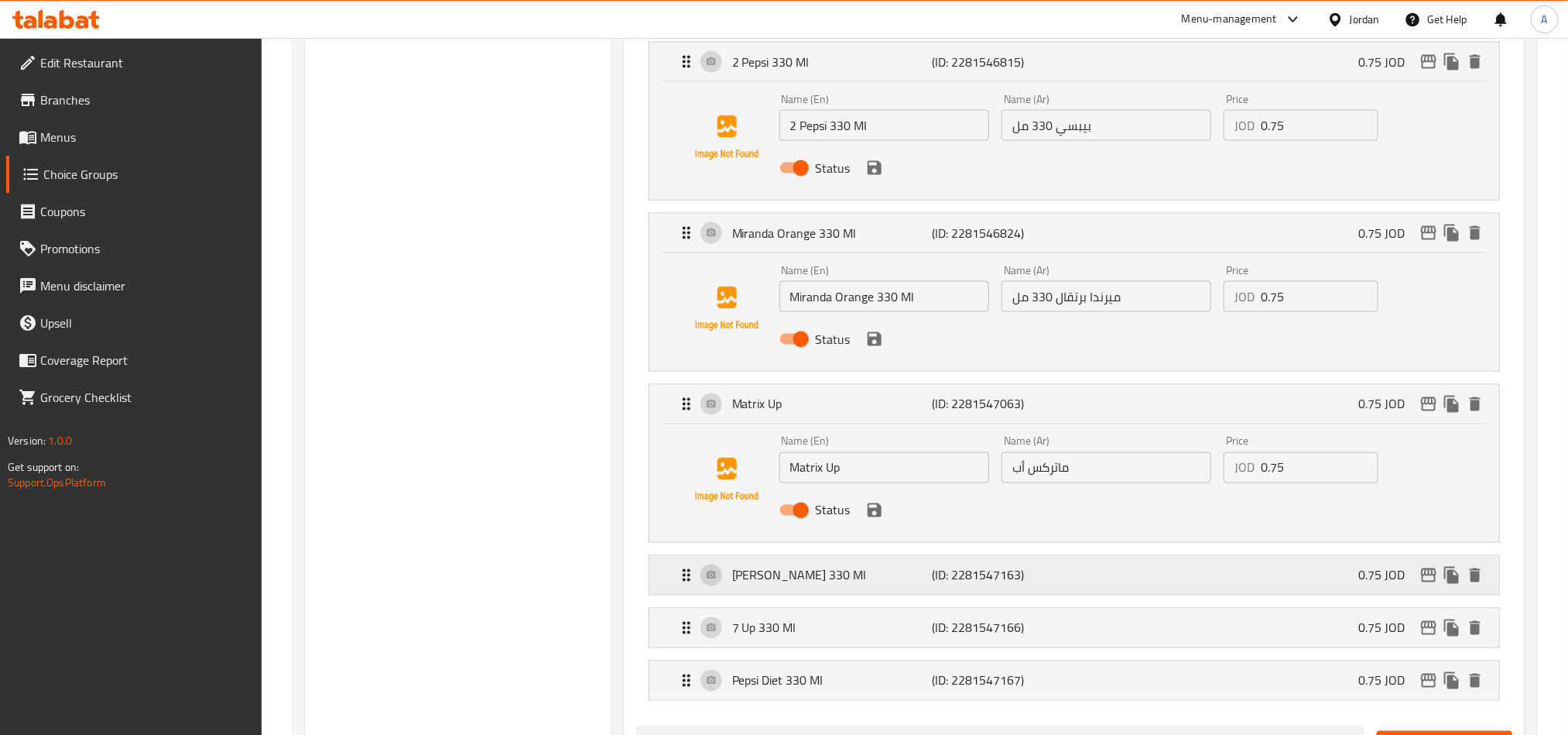
click at [857, 584] on p "Kinza Lemon 330 MI" at bounding box center [832, 575] width 200 height 18
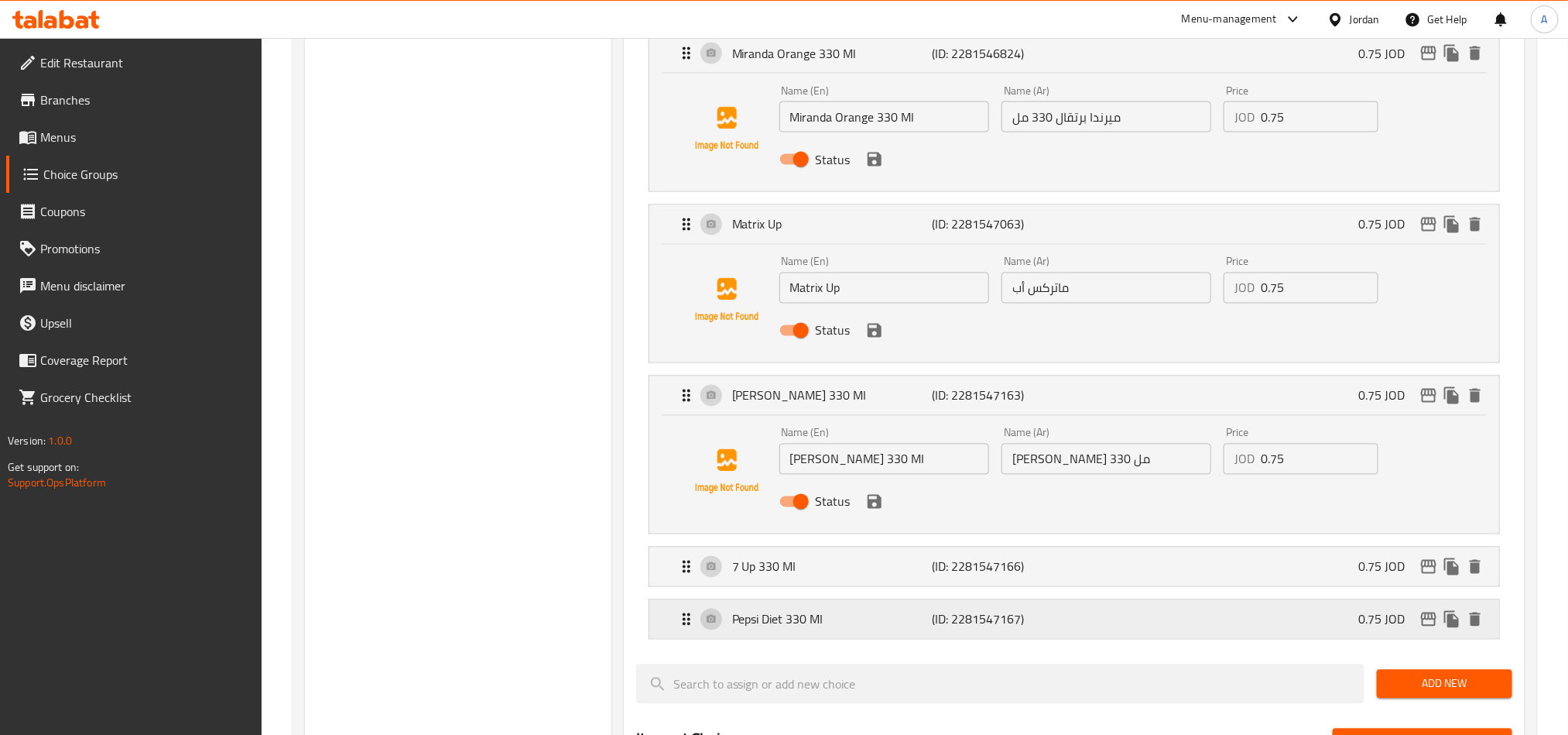
scroll to position [1394, 0]
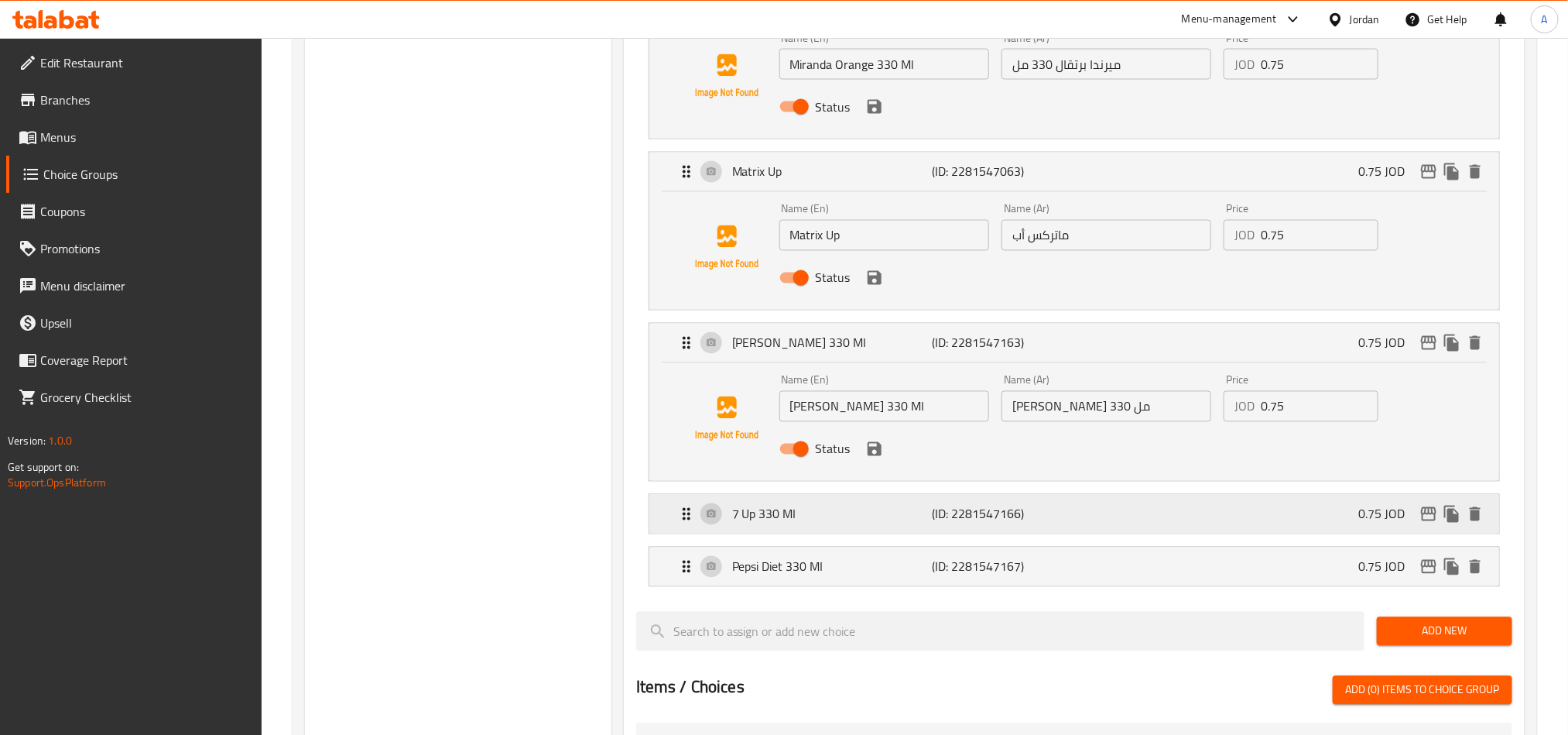
click at [859, 523] on p "7 Up 330 MI" at bounding box center [832, 513] width 200 height 18
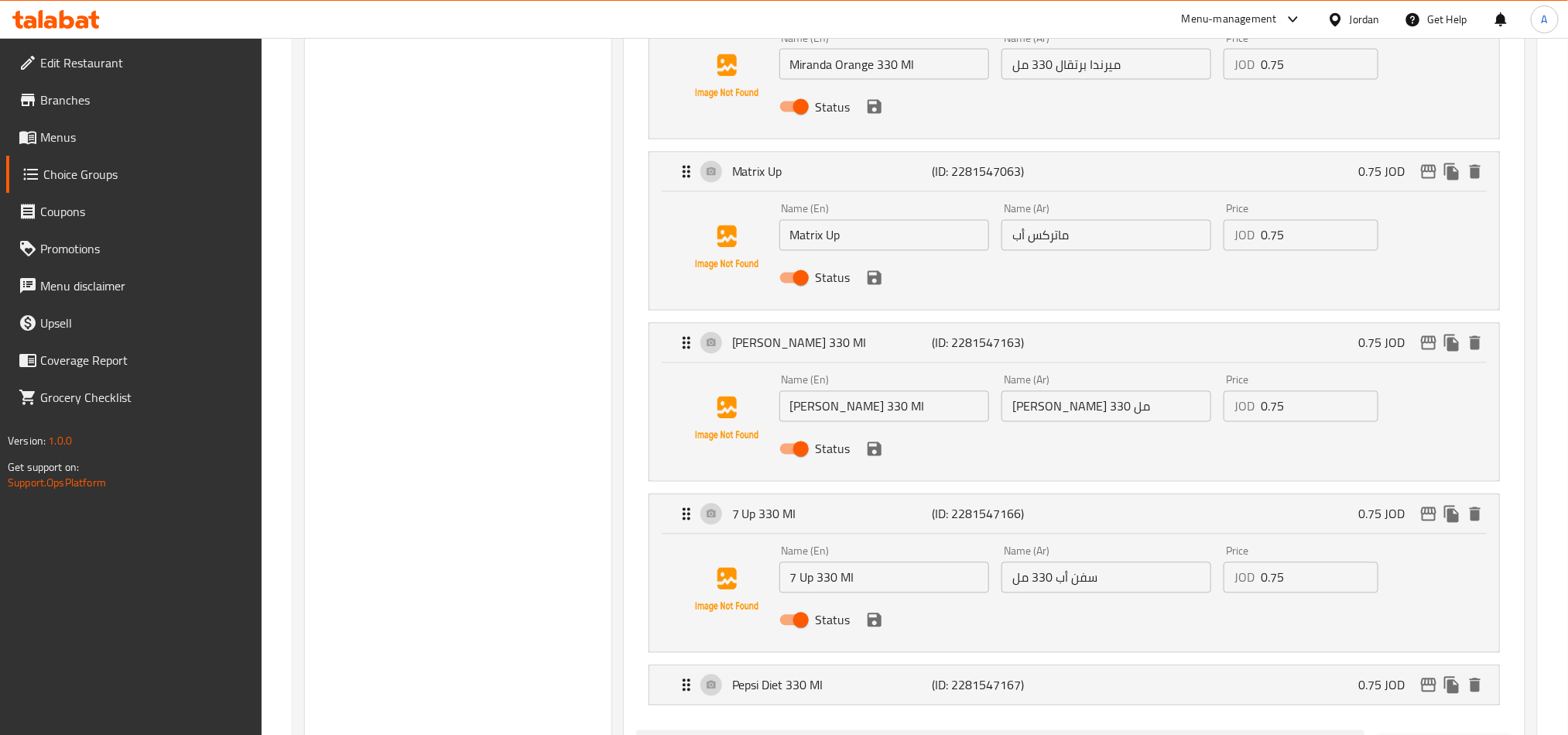
click at [882, 712] on li "Pepsi Diet 330 MI (ID: 2281547167) 0.75 JOD Name (En) Pepsi Diet 330 MI Name (E…" at bounding box center [1073, 685] width 876 height 53
click at [883, 695] on p "Pepsi Diet 330 MI" at bounding box center [832, 685] width 200 height 18
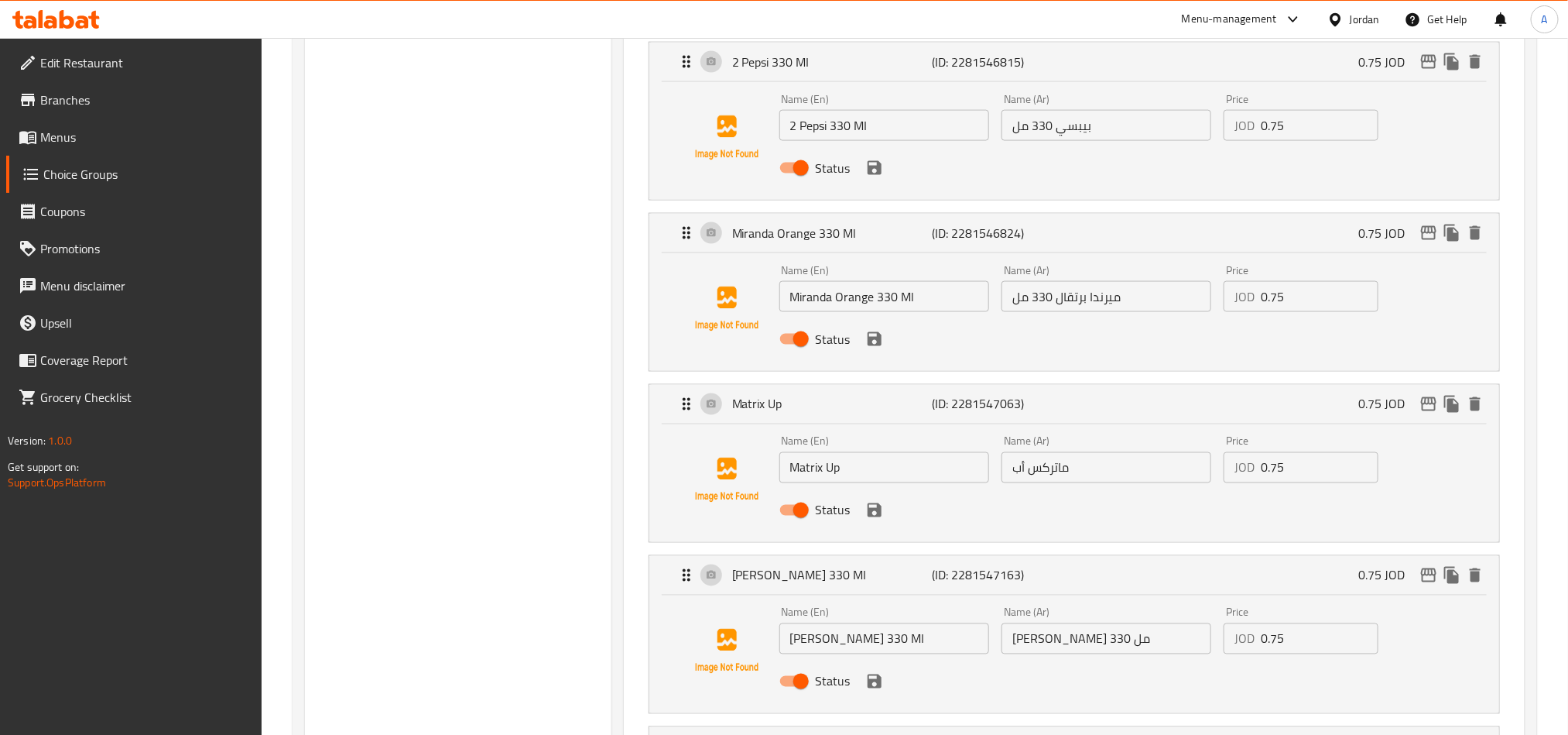
scroll to position [1045, 0]
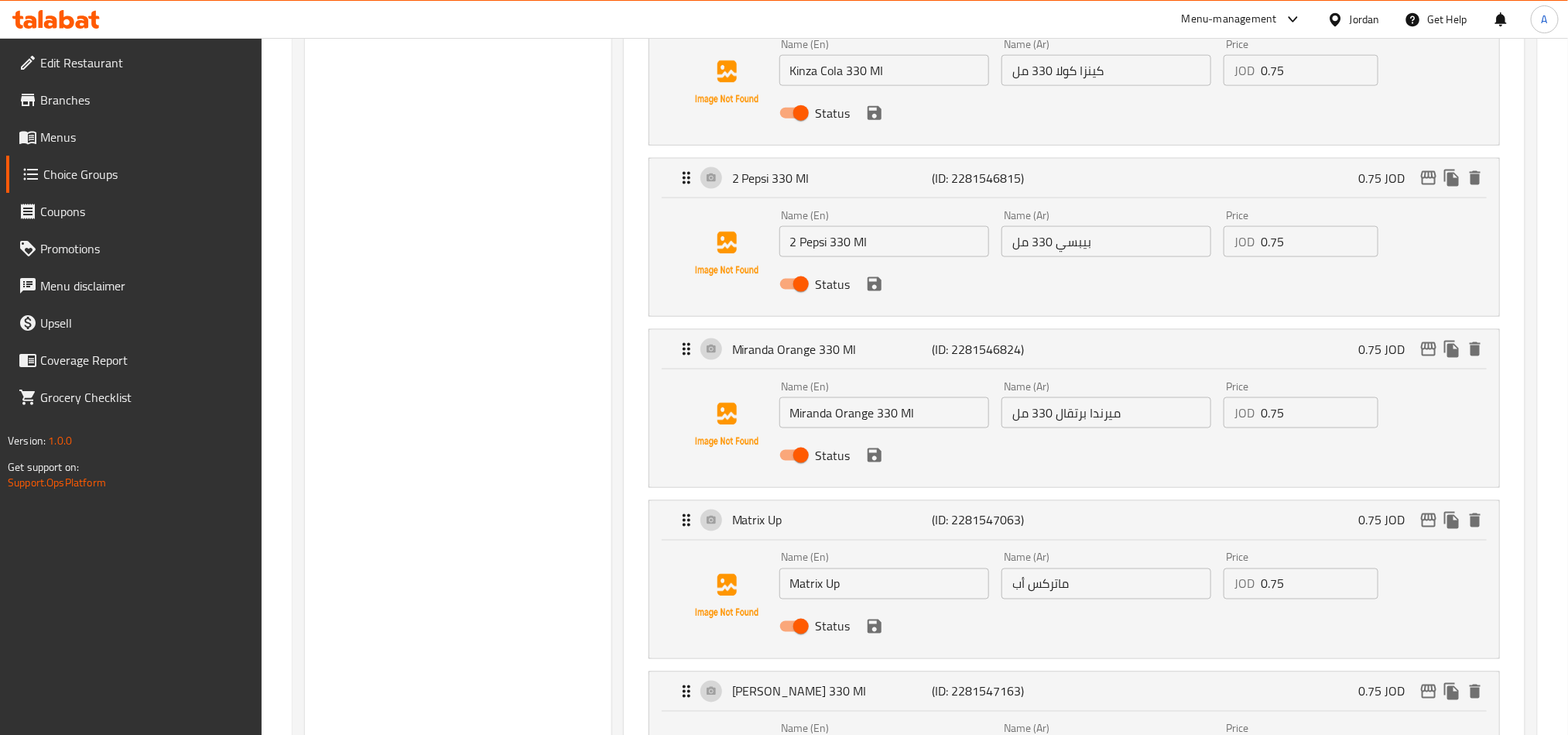
type input "كينزا دايت كولا 330 مل"
click at [790, 242] on input "2 Pepsi 330 MI" at bounding box center [884, 241] width 209 height 31
click at [794, 245] on input "Pepsi 330 MI" at bounding box center [884, 241] width 209 height 31
click at [871, 286] on icon "save" at bounding box center [874, 284] width 14 height 14
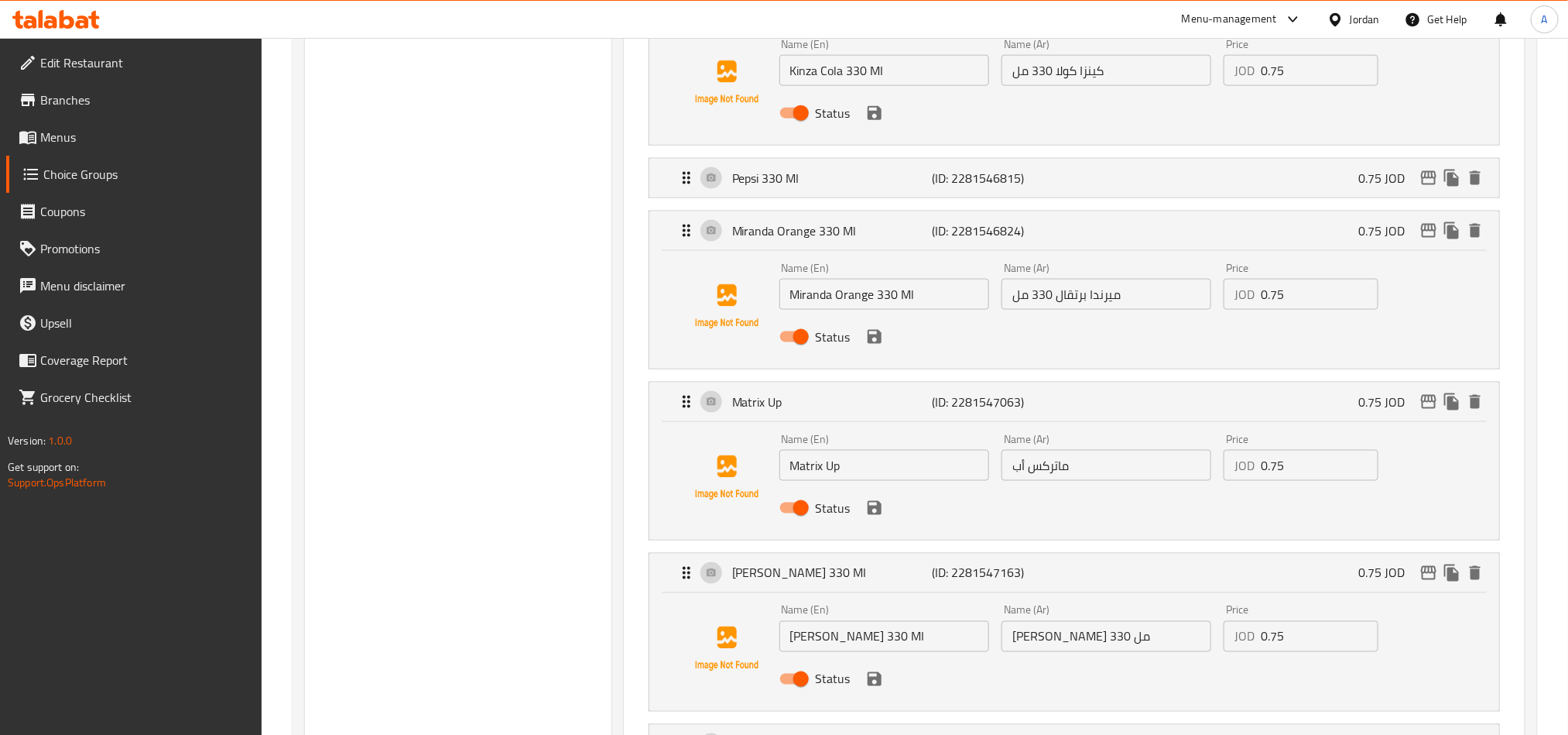
type input "Pepsi 330 MI"
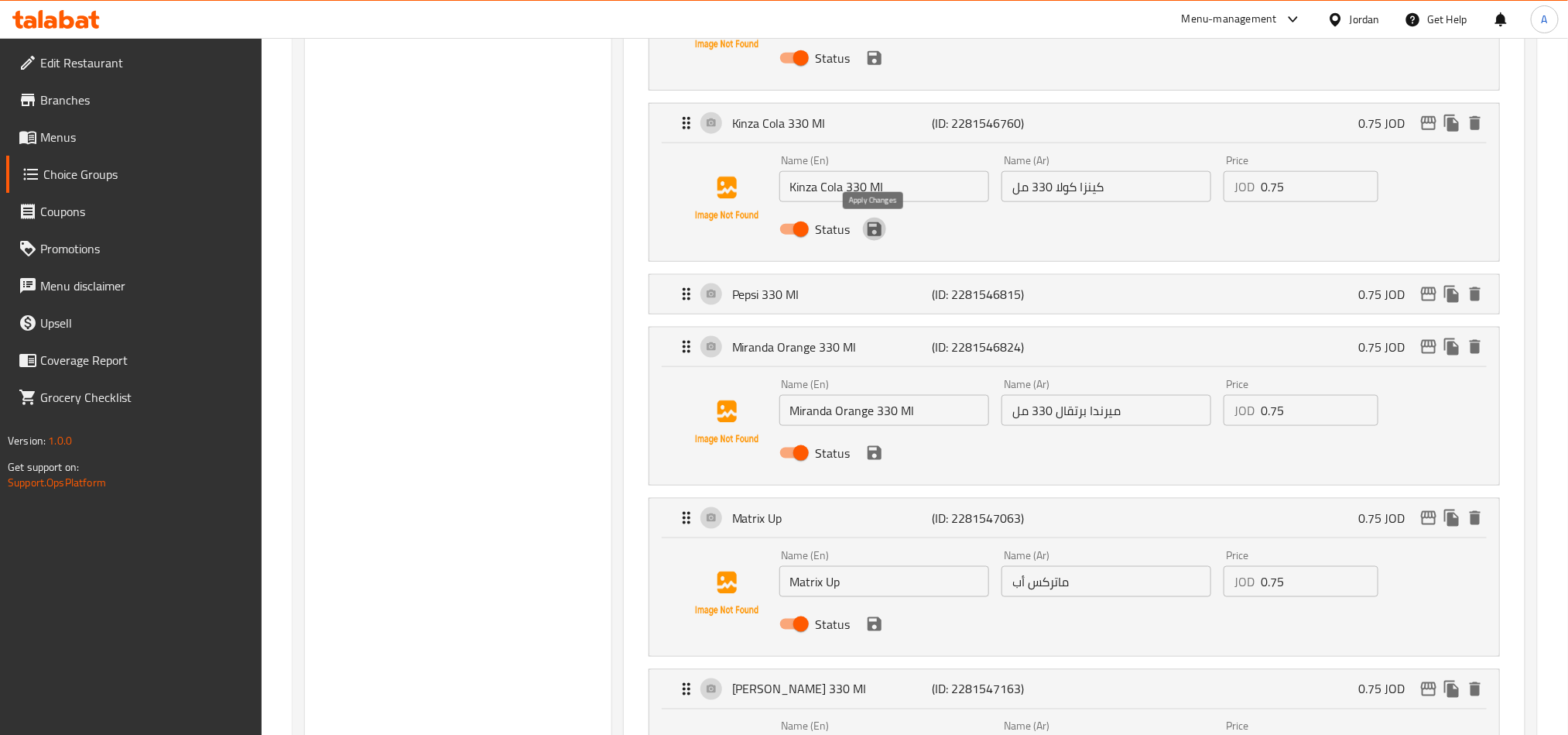
click at [874, 235] on icon "save" at bounding box center [874, 229] width 18 height 18
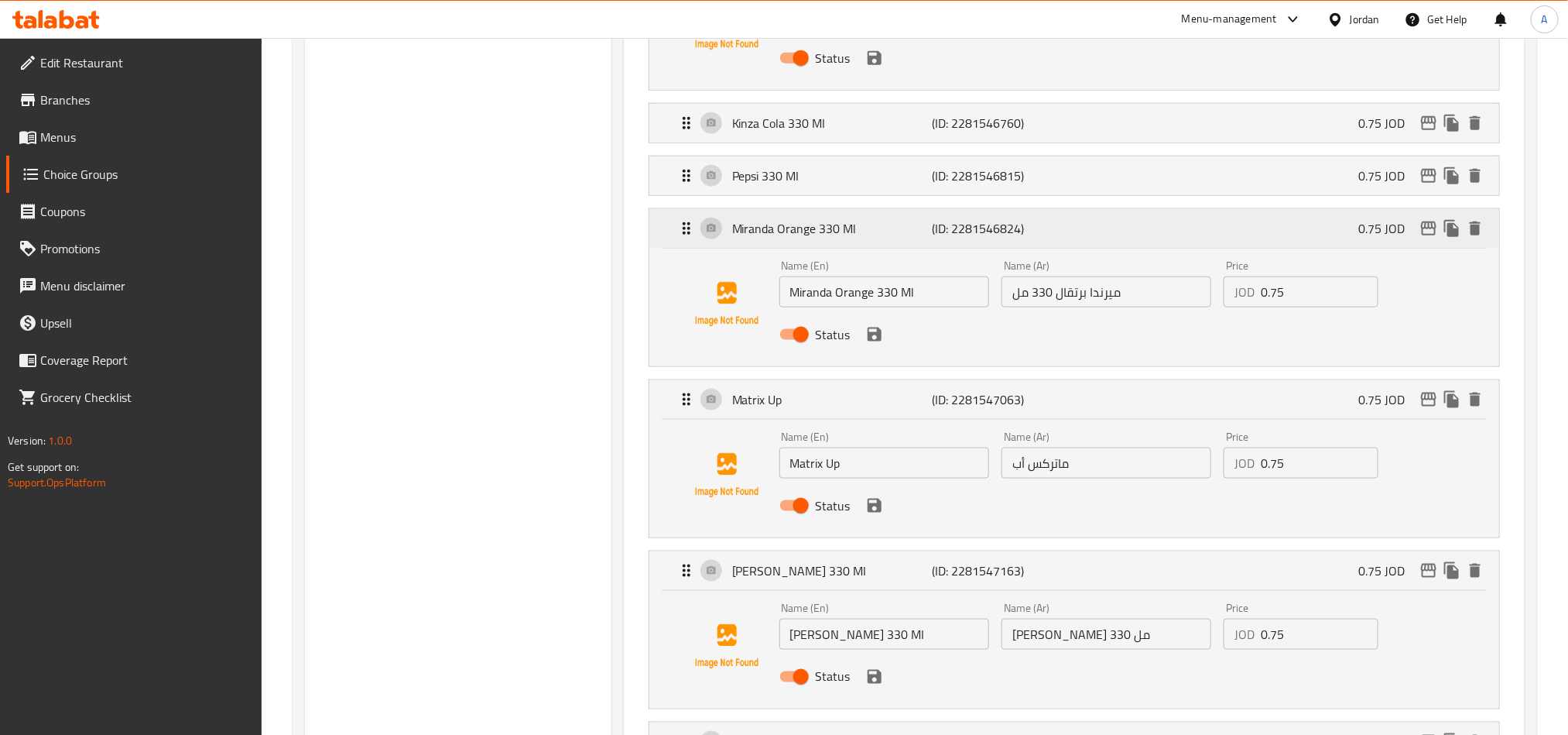
scroll to position [813, 0]
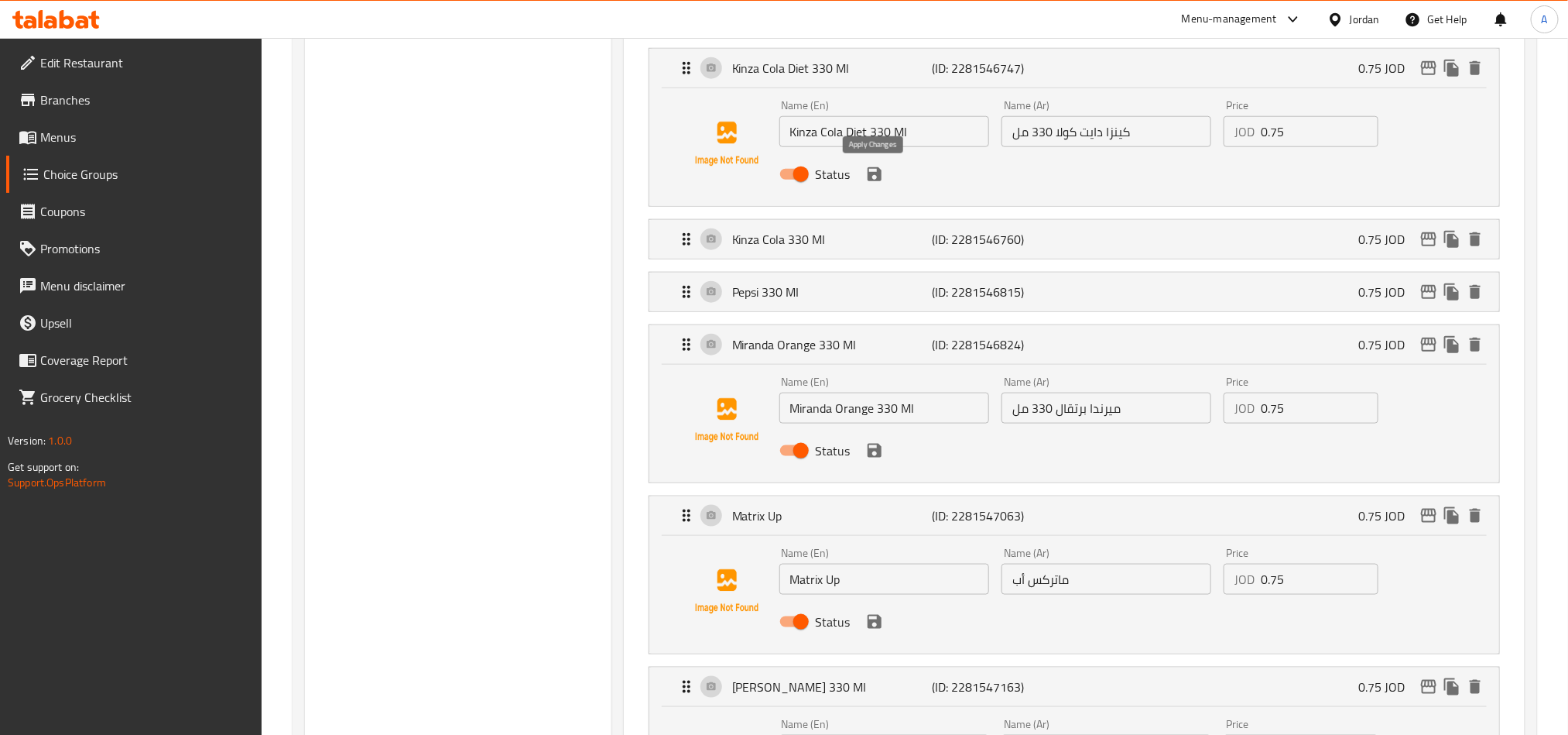
click at [871, 184] on icon "save" at bounding box center [874, 174] width 18 height 18
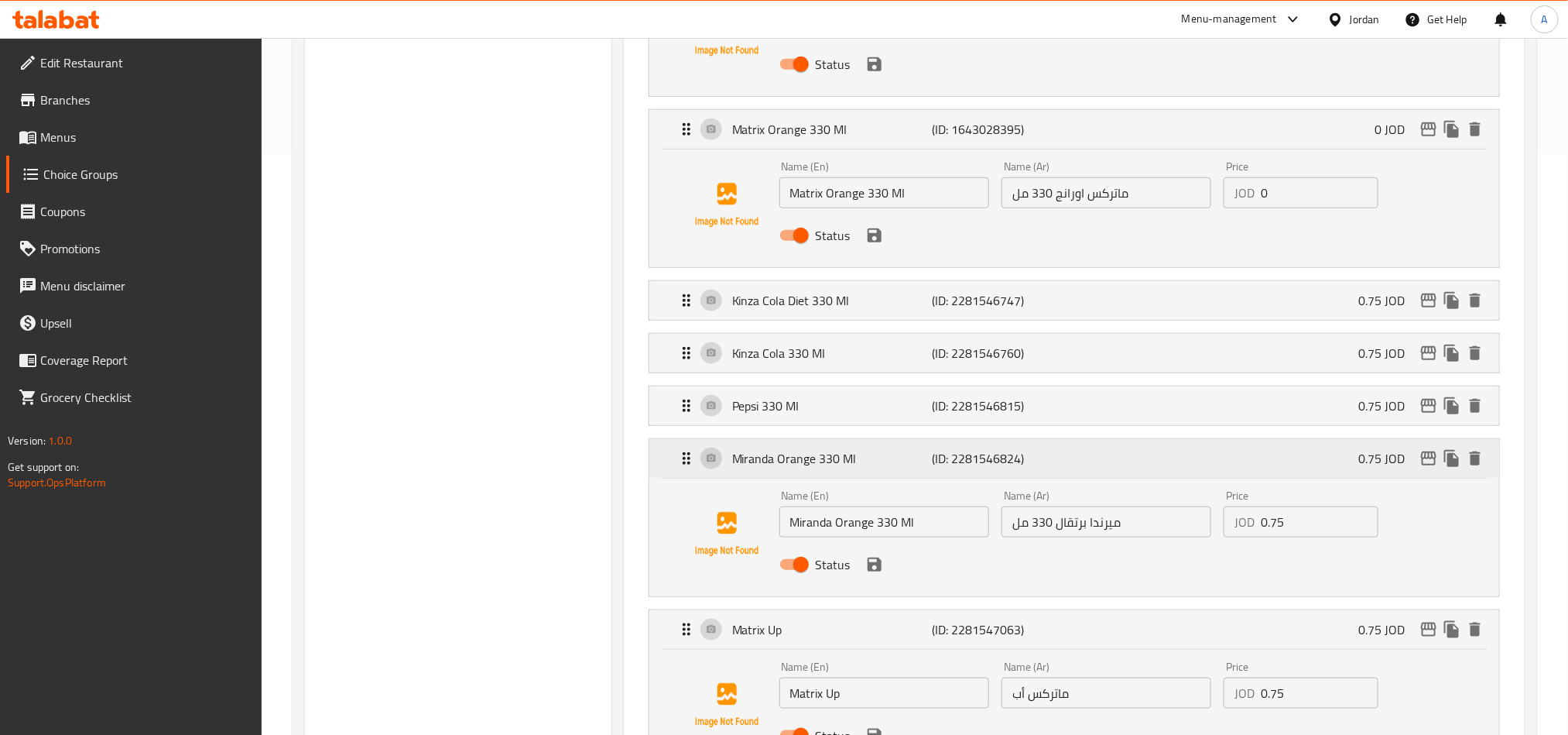
scroll to position [697, 0]
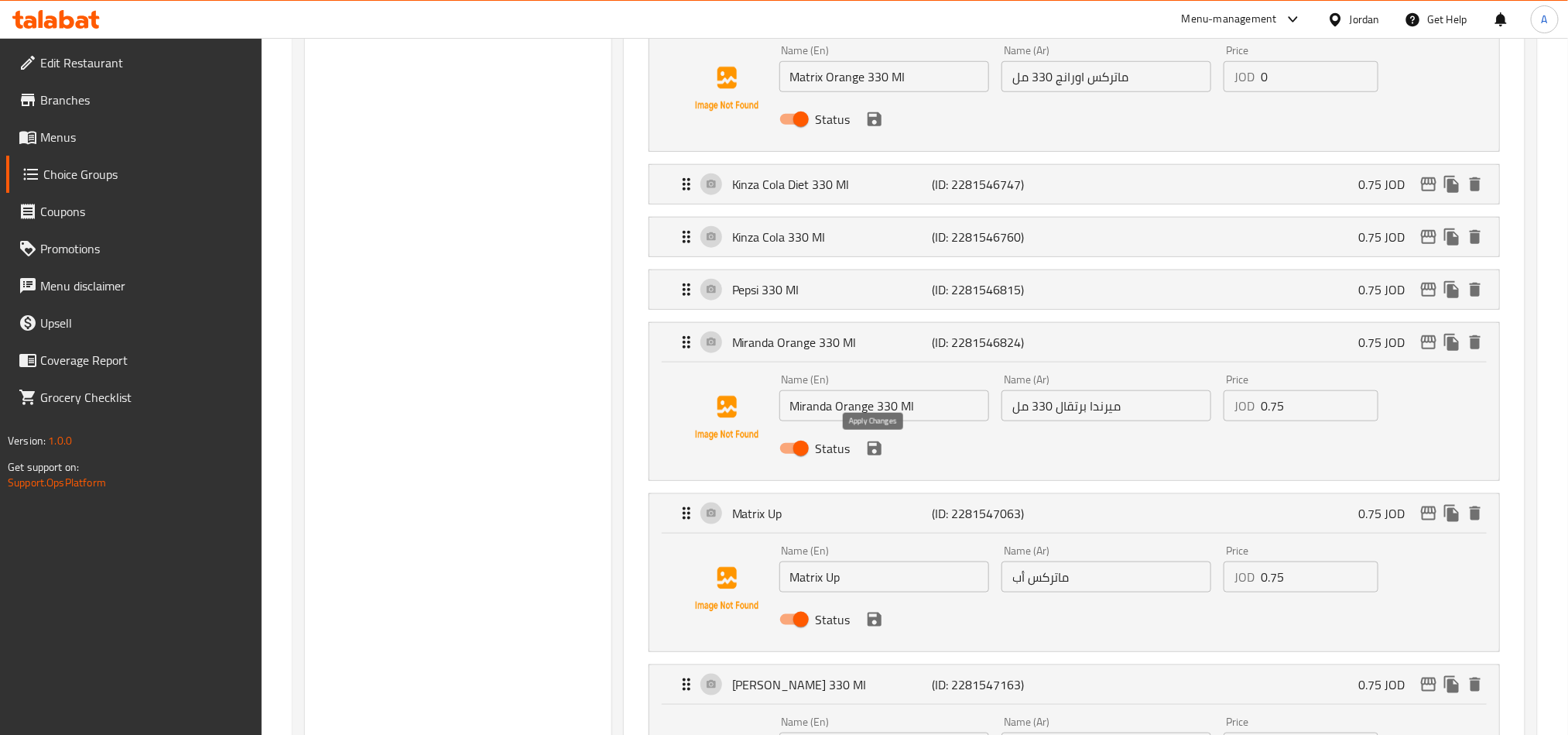
click at [878, 447] on icon "save" at bounding box center [874, 448] width 14 height 14
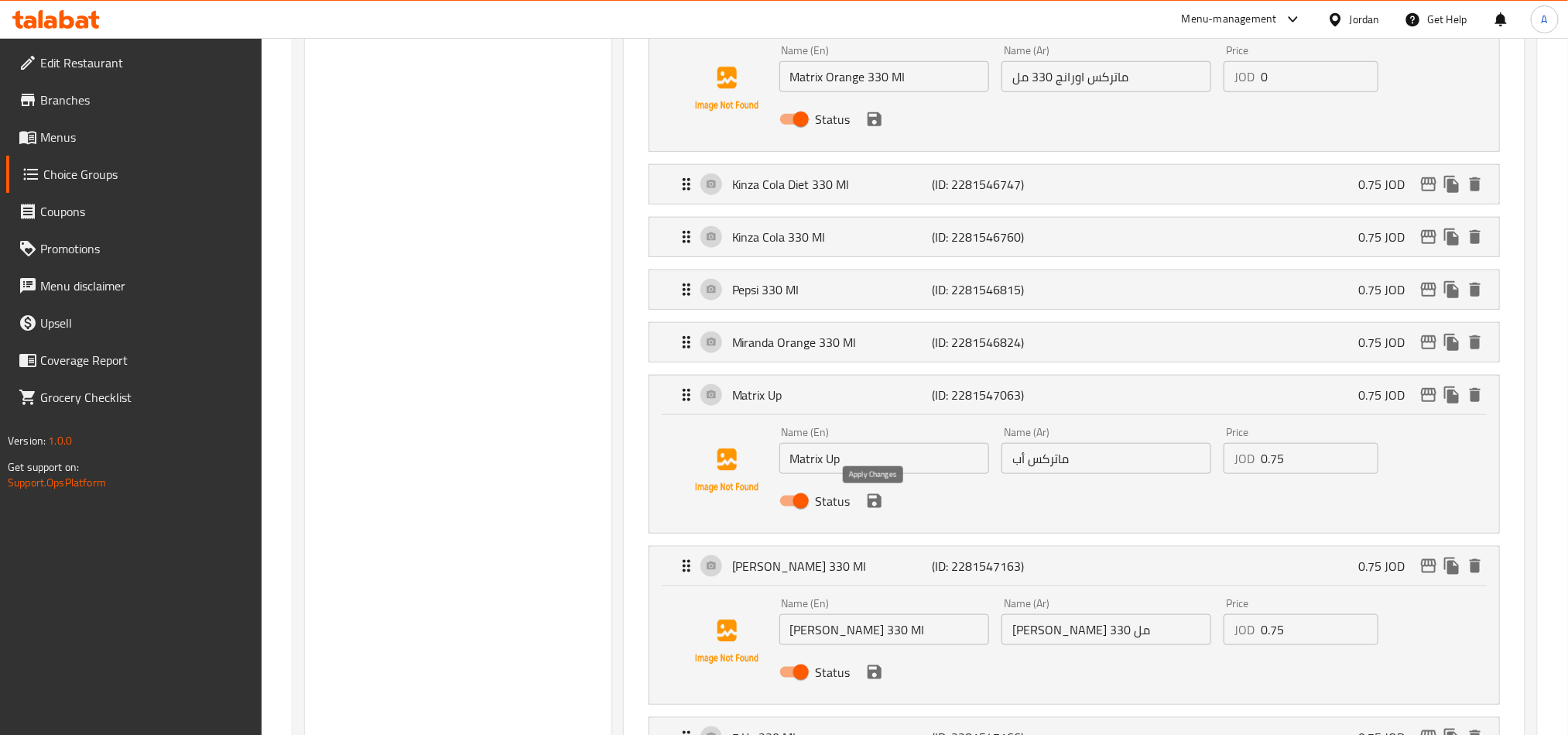
click at [880, 508] on icon "save" at bounding box center [874, 501] width 14 height 14
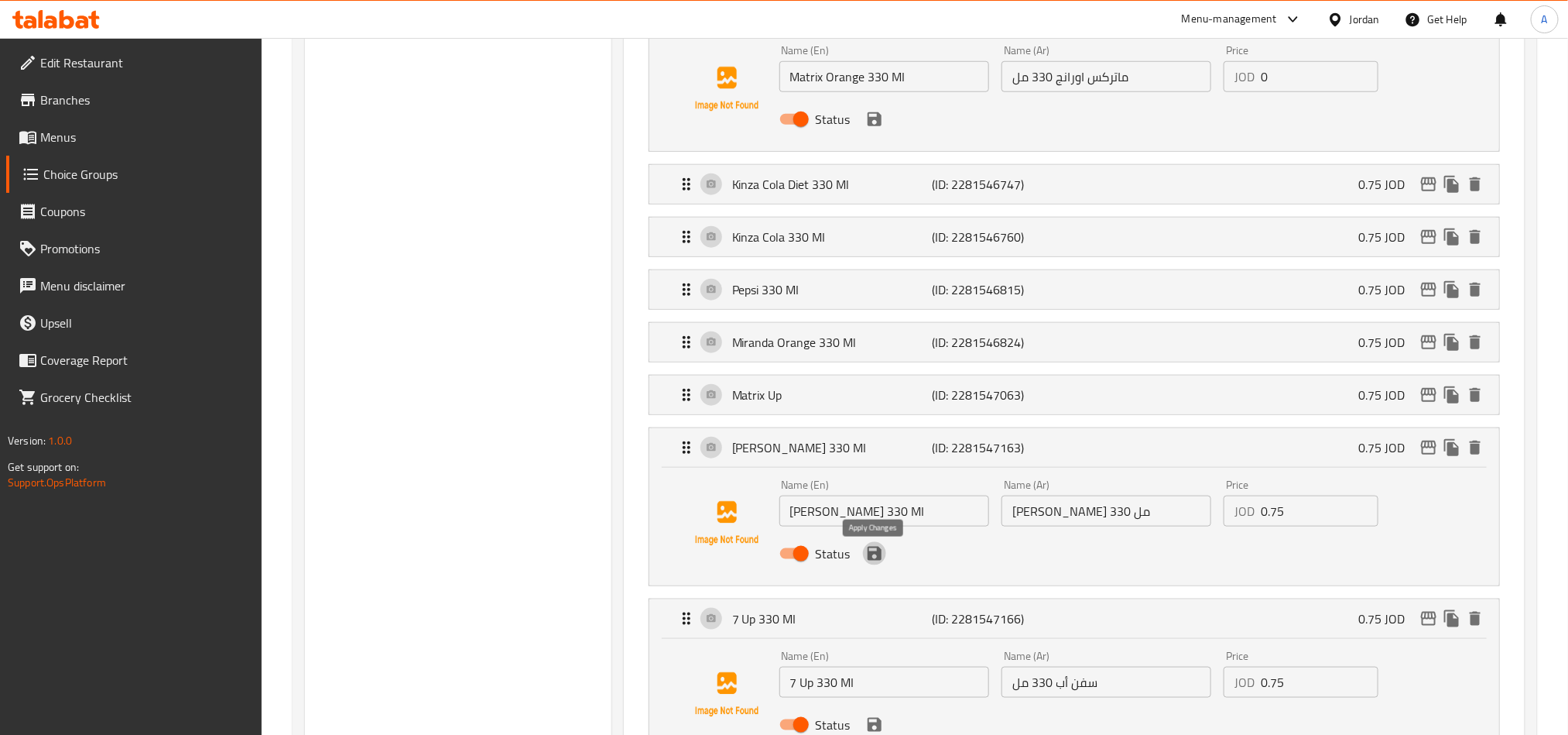
click at [878, 563] on icon "save" at bounding box center [874, 553] width 18 height 18
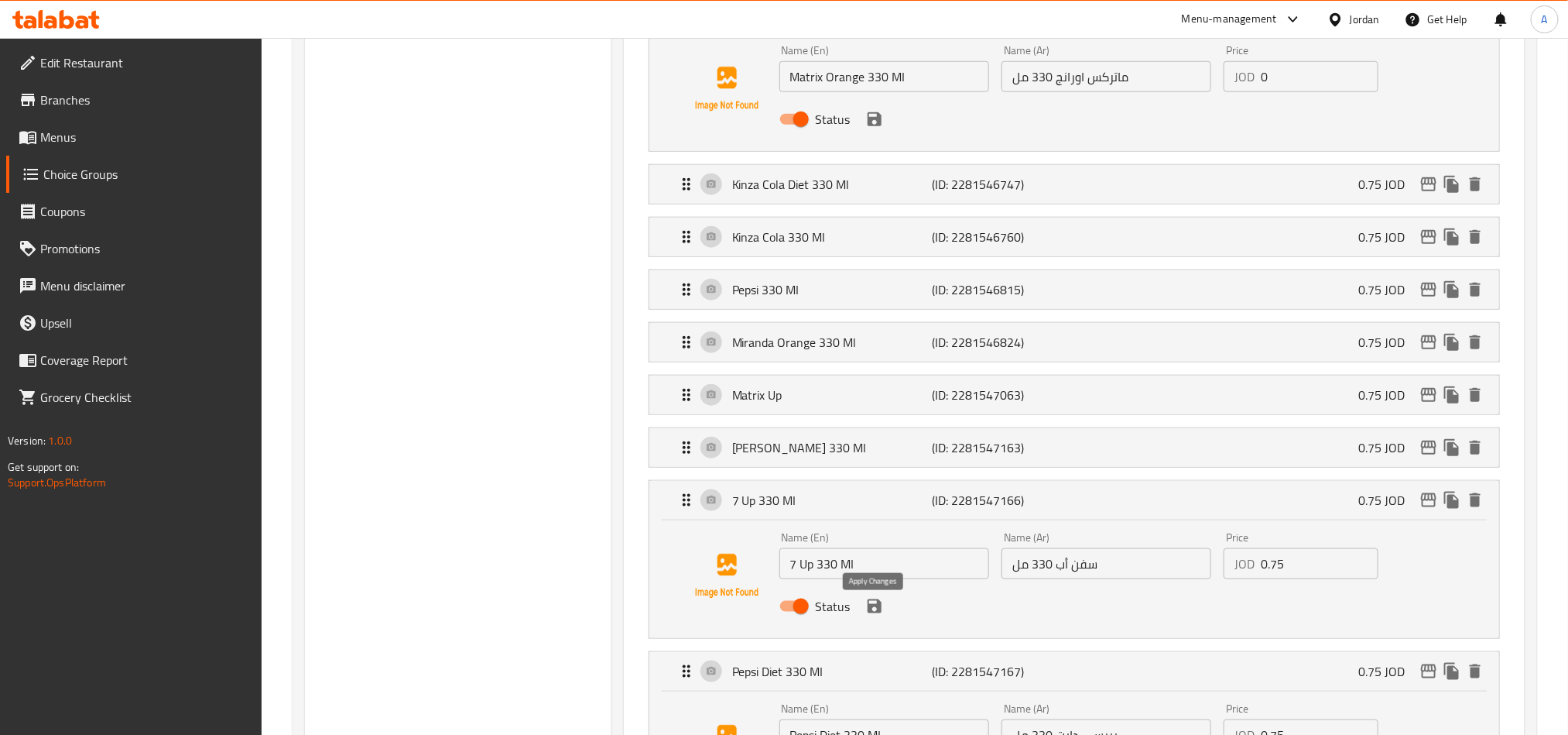
click at [875, 616] on icon "save" at bounding box center [874, 605] width 18 height 18
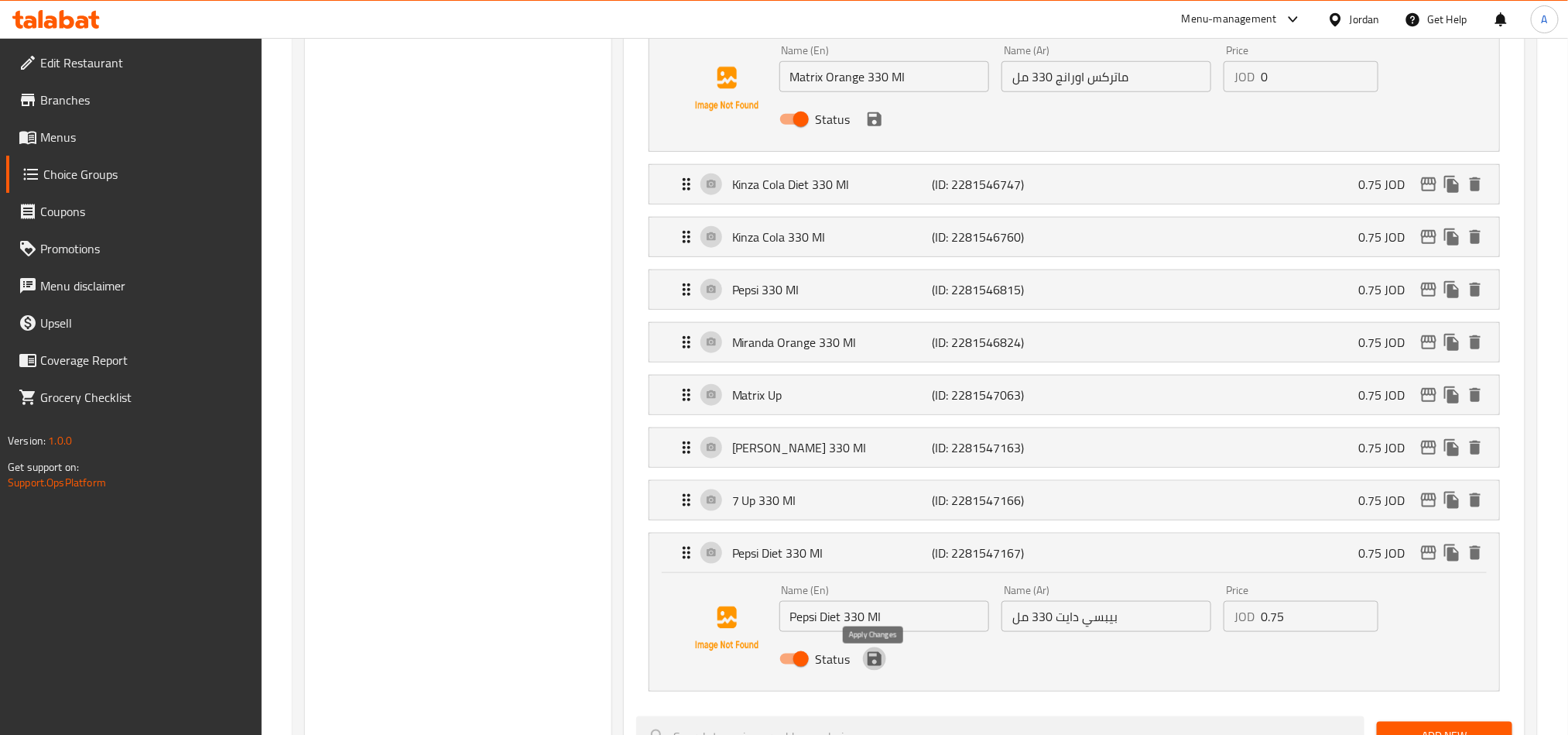
click at [882, 668] on icon "save" at bounding box center [874, 658] width 18 height 18
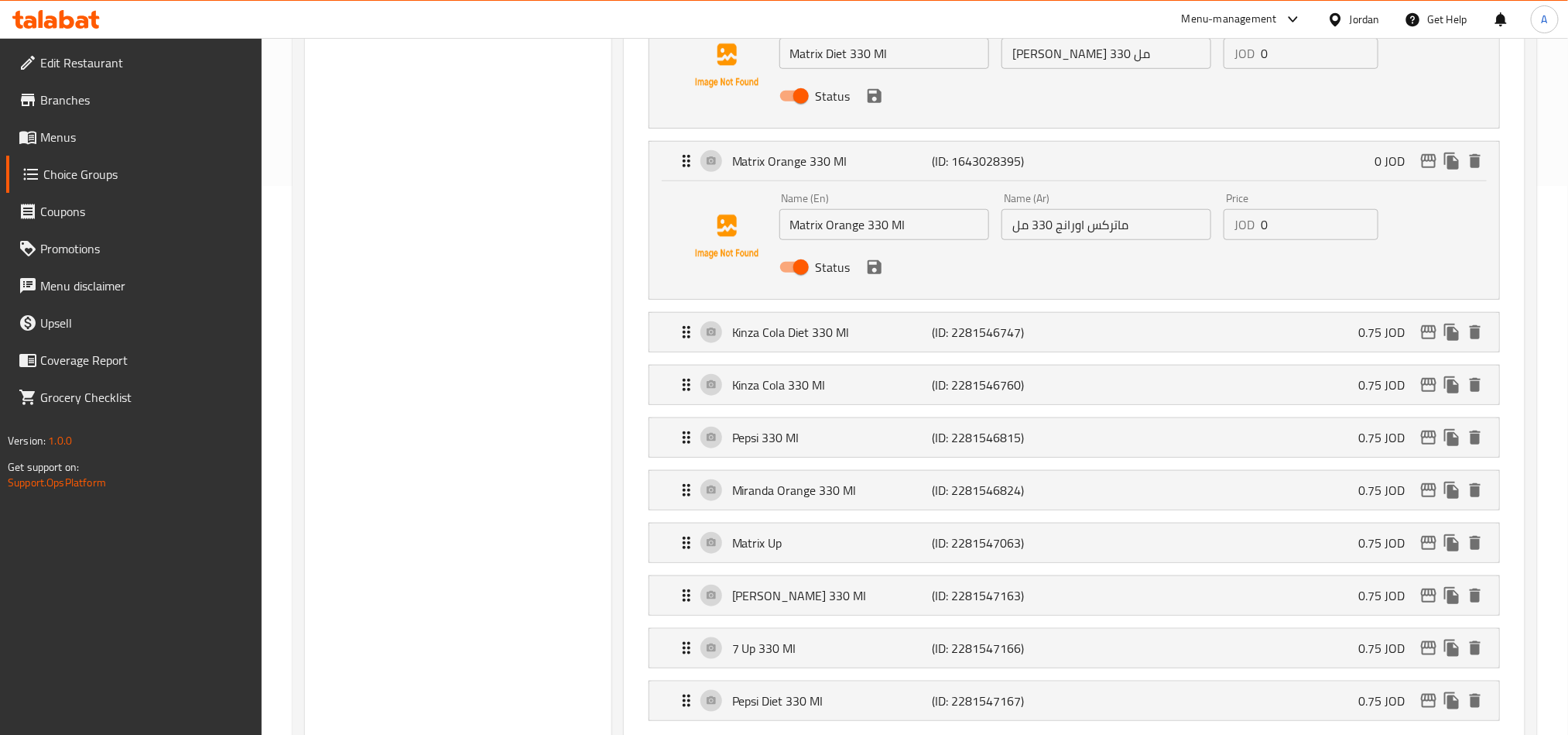
scroll to position [349, 0]
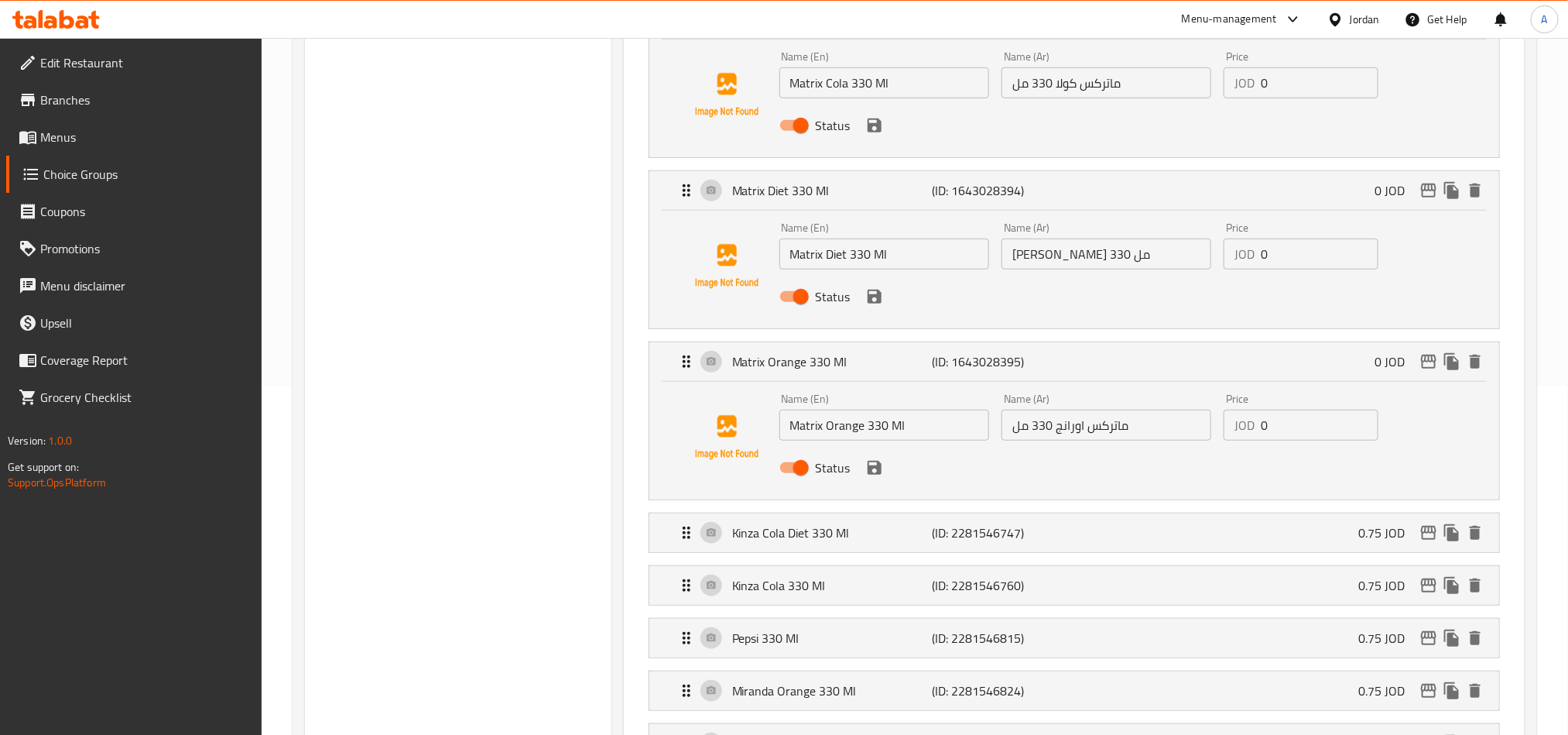
click at [876, 481] on div "Status" at bounding box center [1106, 468] width 667 height 42
click at [876, 305] on icon "save" at bounding box center [874, 296] width 18 height 18
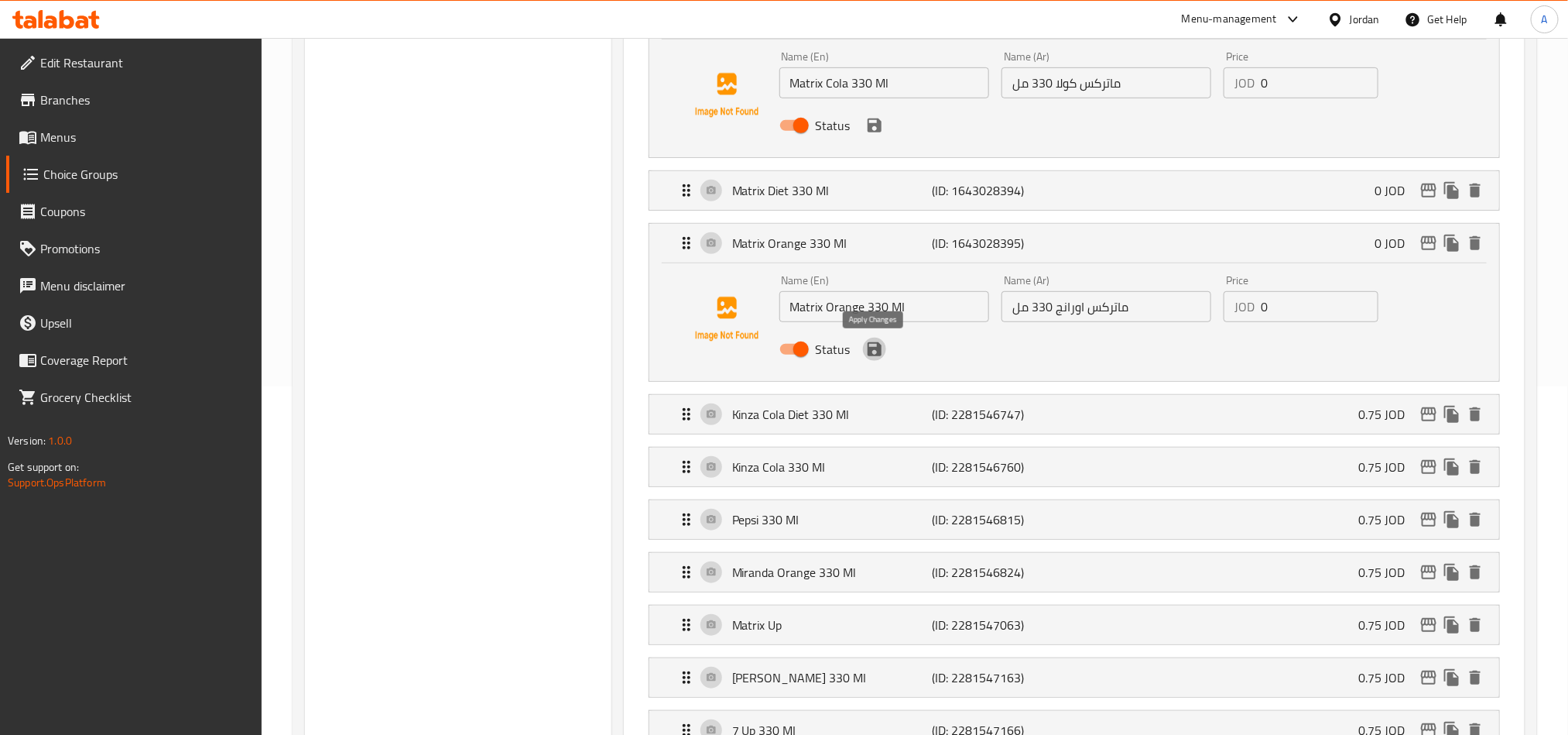
click at [874, 349] on icon "save" at bounding box center [874, 349] width 14 height 14
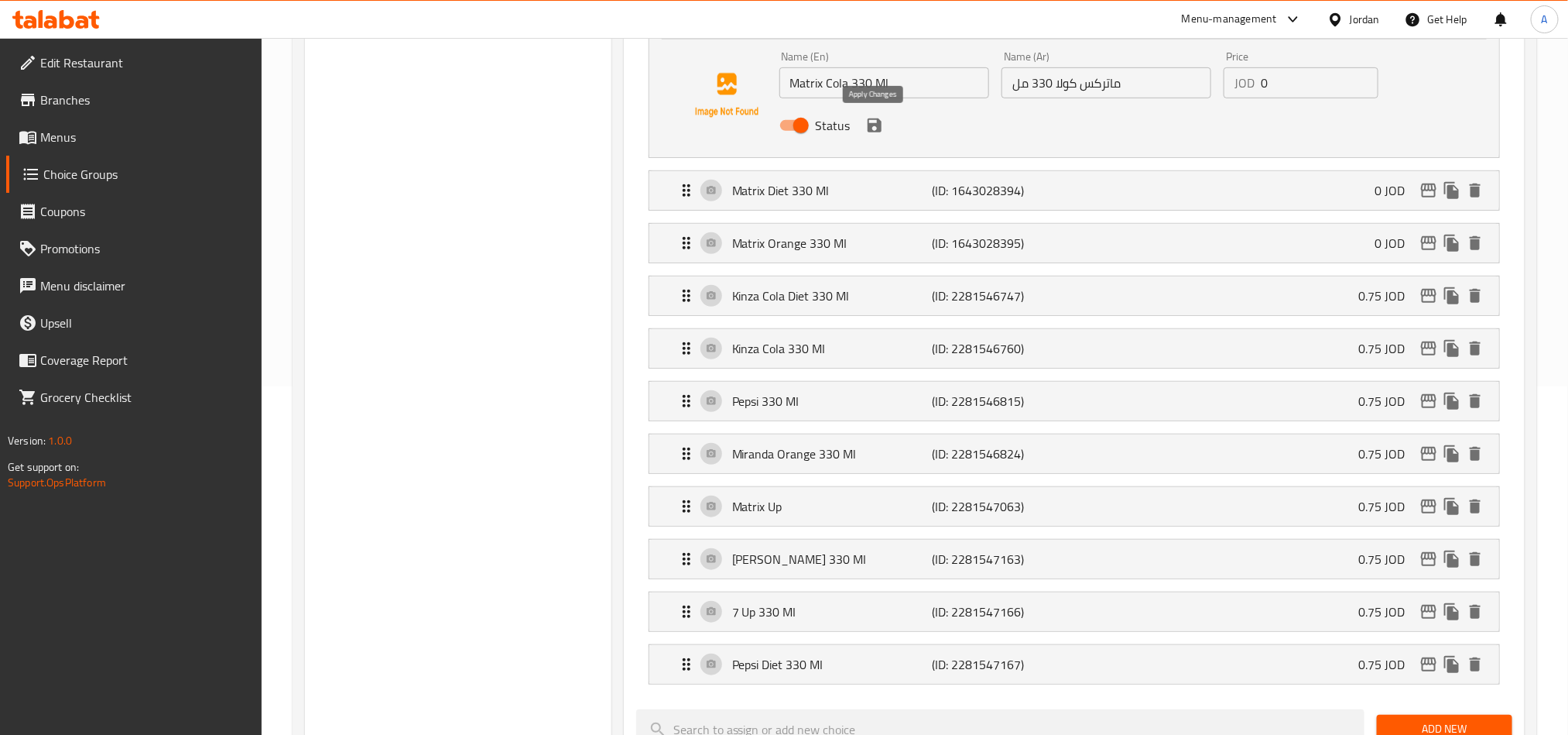
click at [871, 133] on icon "save" at bounding box center [874, 125] width 18 height 18
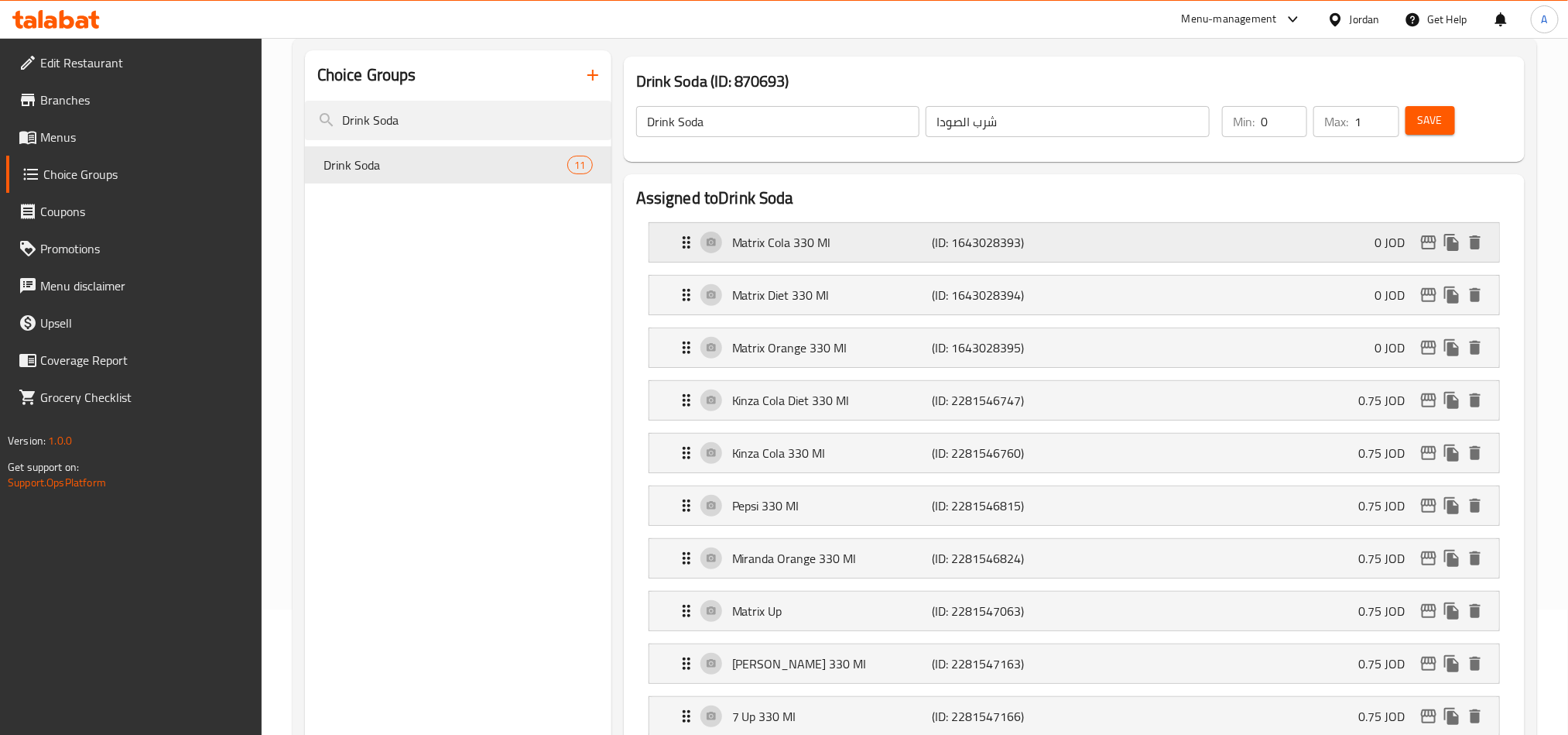
scroll to position [116, 0]
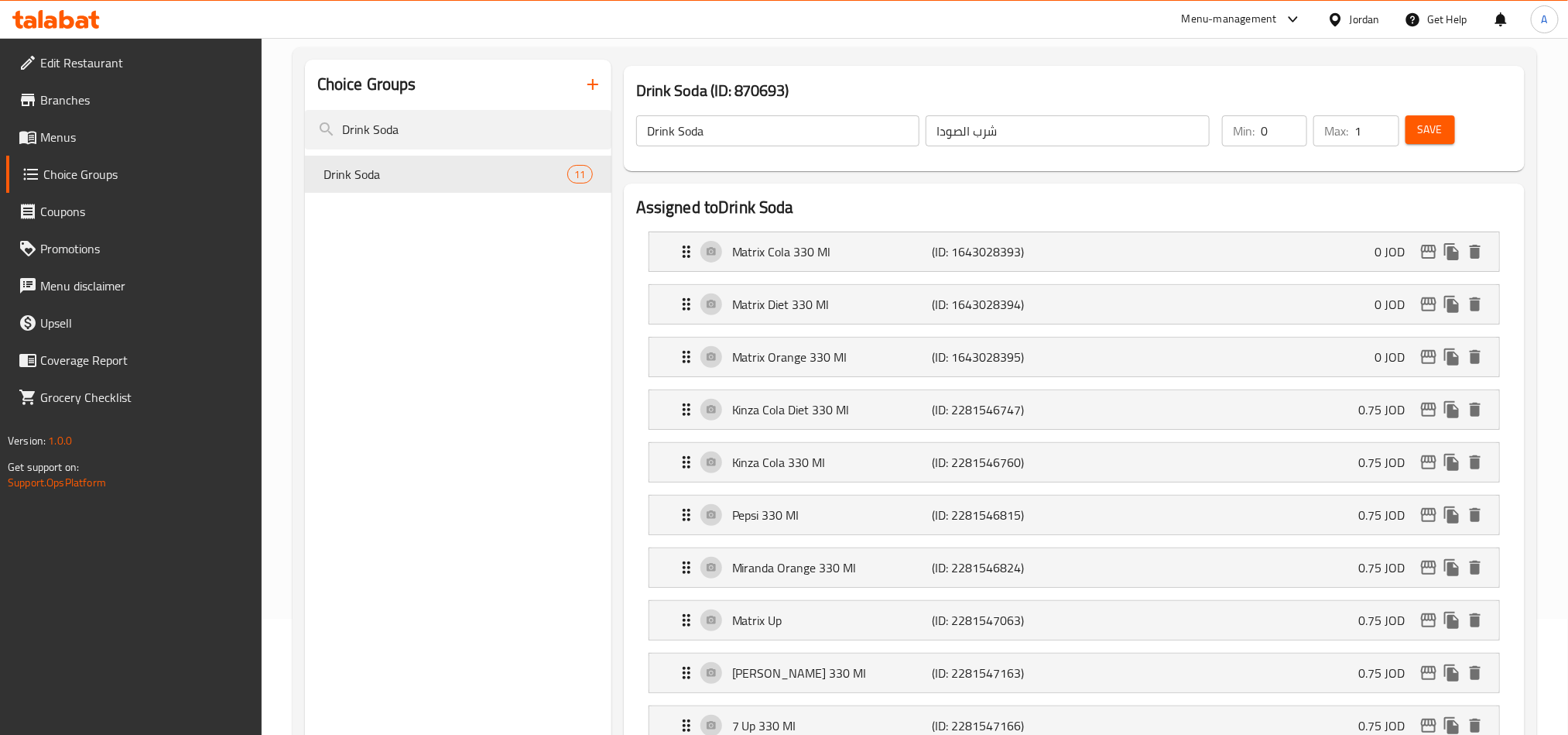
click at [1426, 129] on span "Save" at bounding box center [1430, 130] width 25 height 19
drag, startPoint x: 1367, startPoint y: 10, endPoint x: 1356, endPoint y: 26, distance: 19.4
click at [1365, 12] on div "Jordan" at bounding box center [1363, 19] width 30 height 17
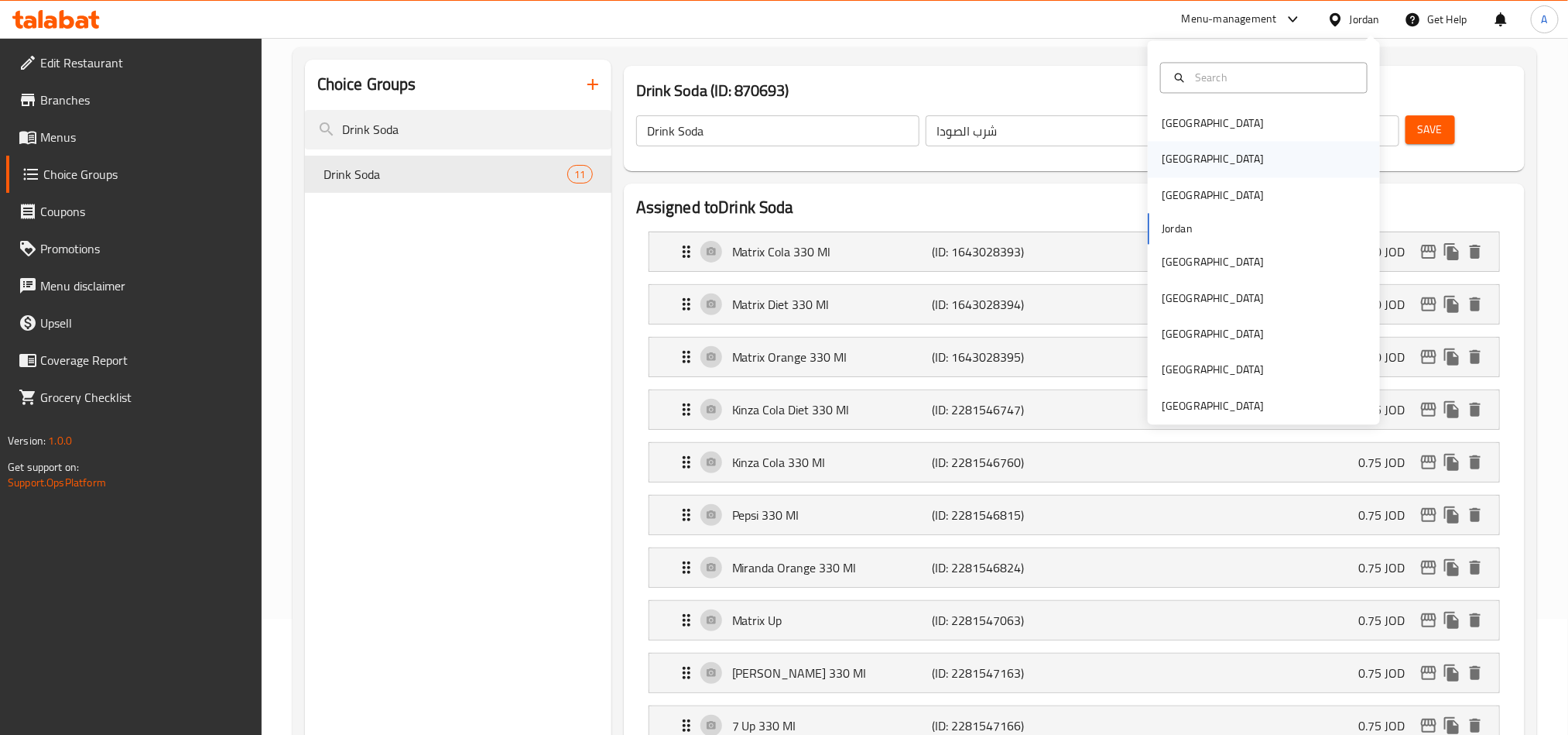
click at [1187, 169] on div "Egypt" at bounding box center [1264, 159] width 232 height 36
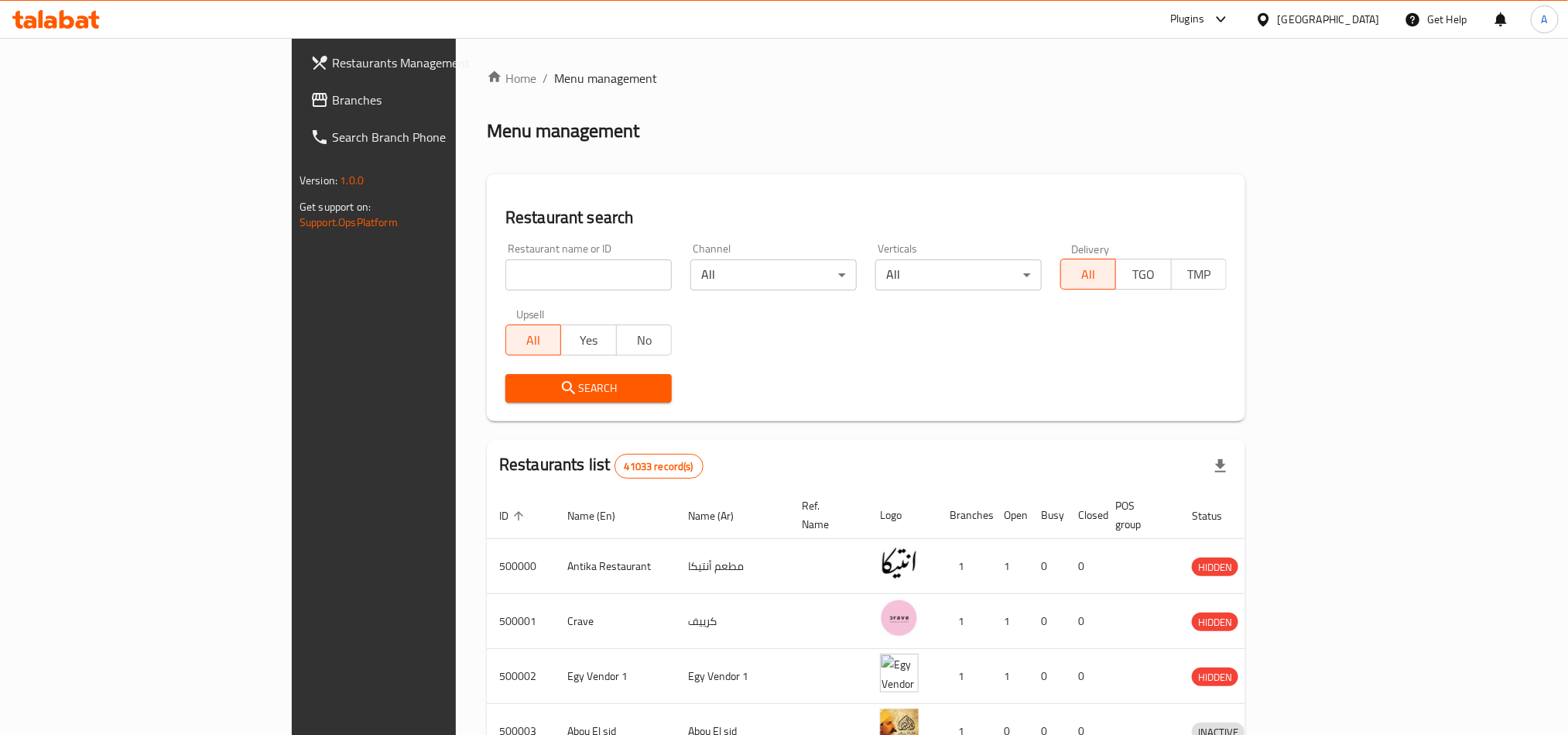
click at [332, 103] on span "Branches" at bounding box center [437, 99] width 209 height 18
